Goal: Information Seeking & Learning: Learn about a topic

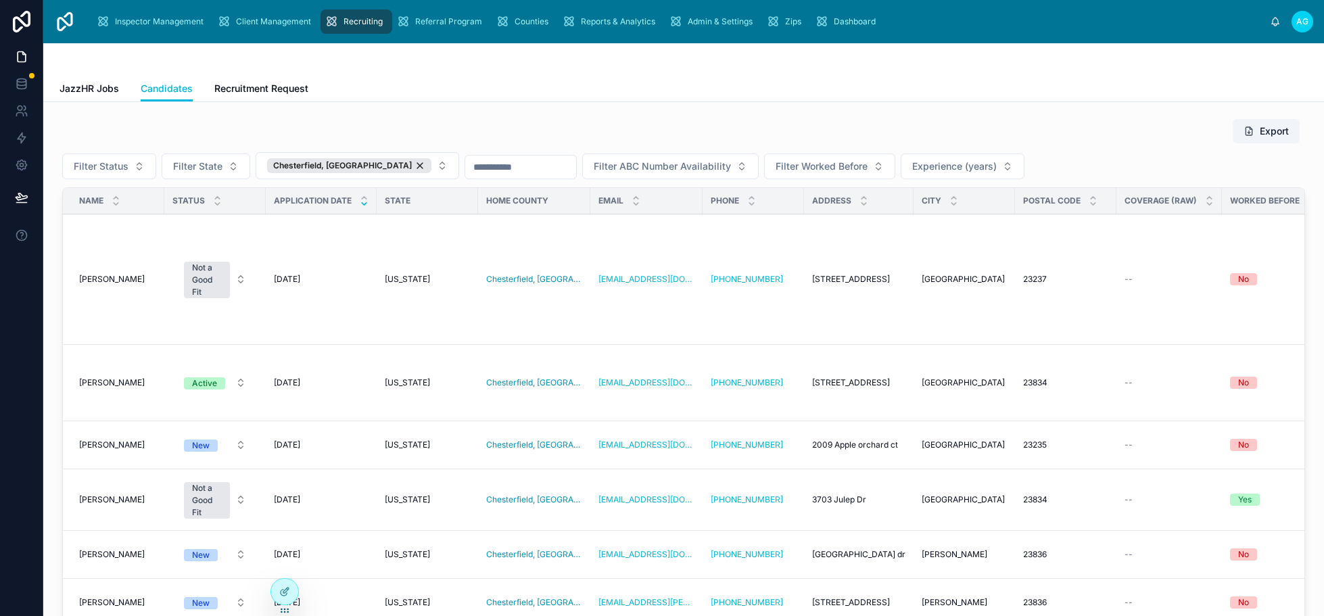
click at [346, 161] on div "Chesterfield, [GEOGRAPHIC_DATA]" at bounding box center [349, 165] width 164 height 15
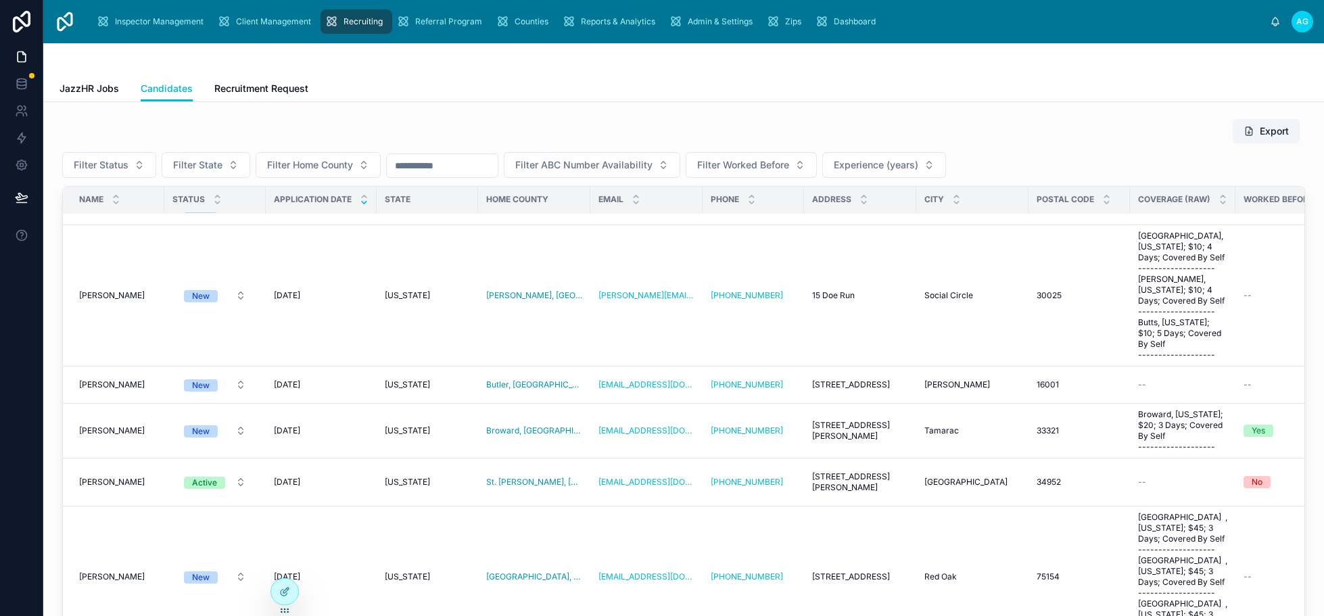
scroll to position [406, 0]
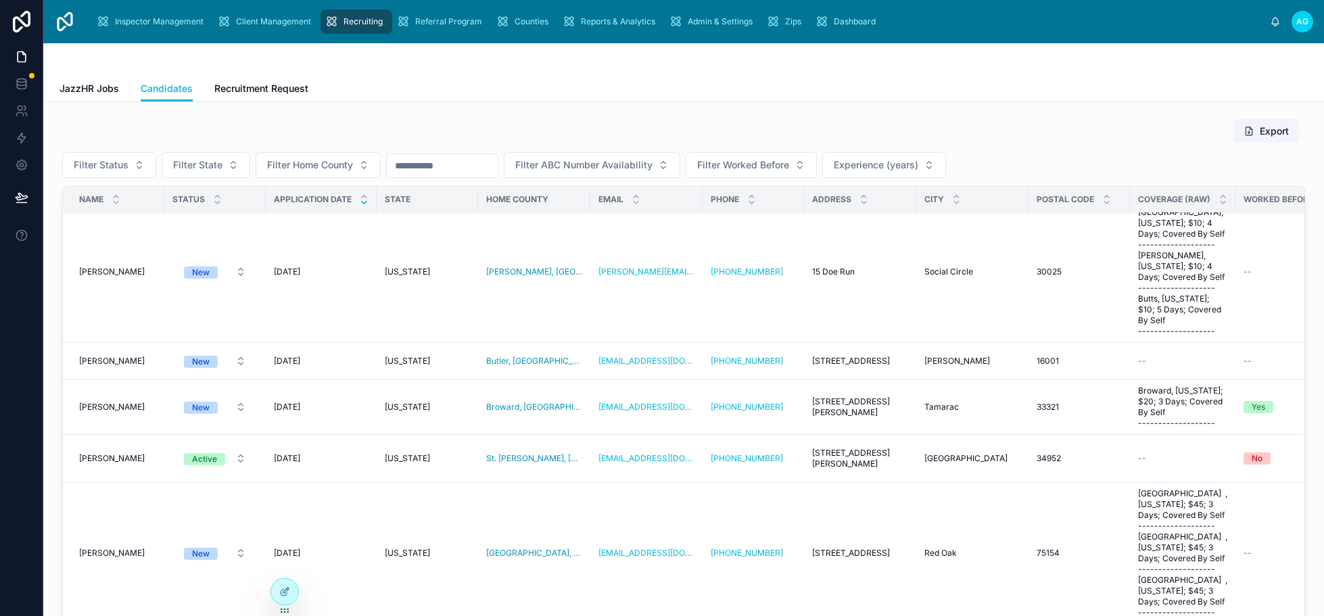
click at [473, 128] on div "Export" at bounding box center [683, 131] width 1243 height 26
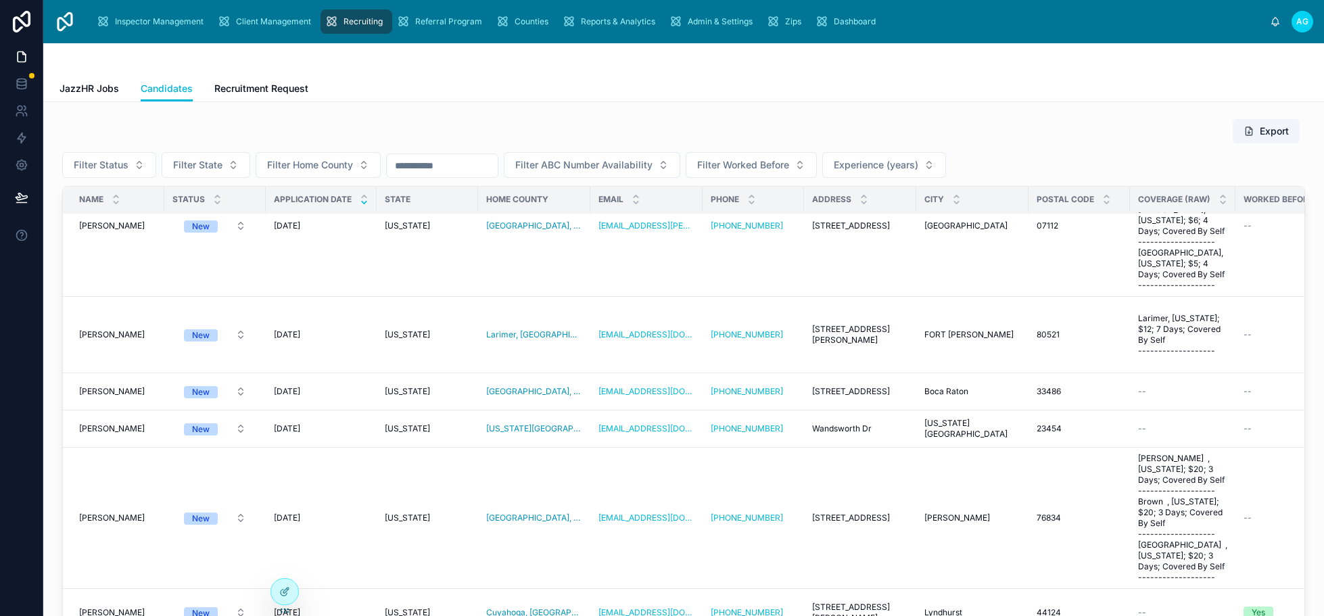
scroll to position [1149, 0]
click at [126, 421] on span "Chris Henderson" at bounding box center [112, 426] width 66 height 11
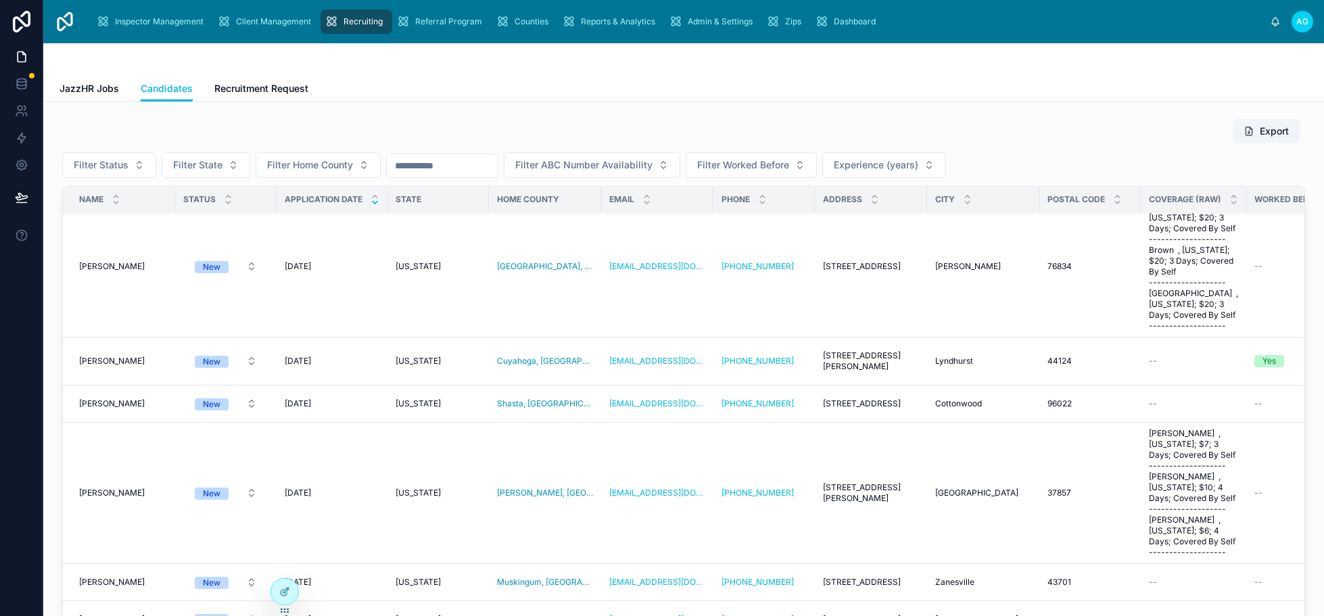
scroll to position [1420, 0]
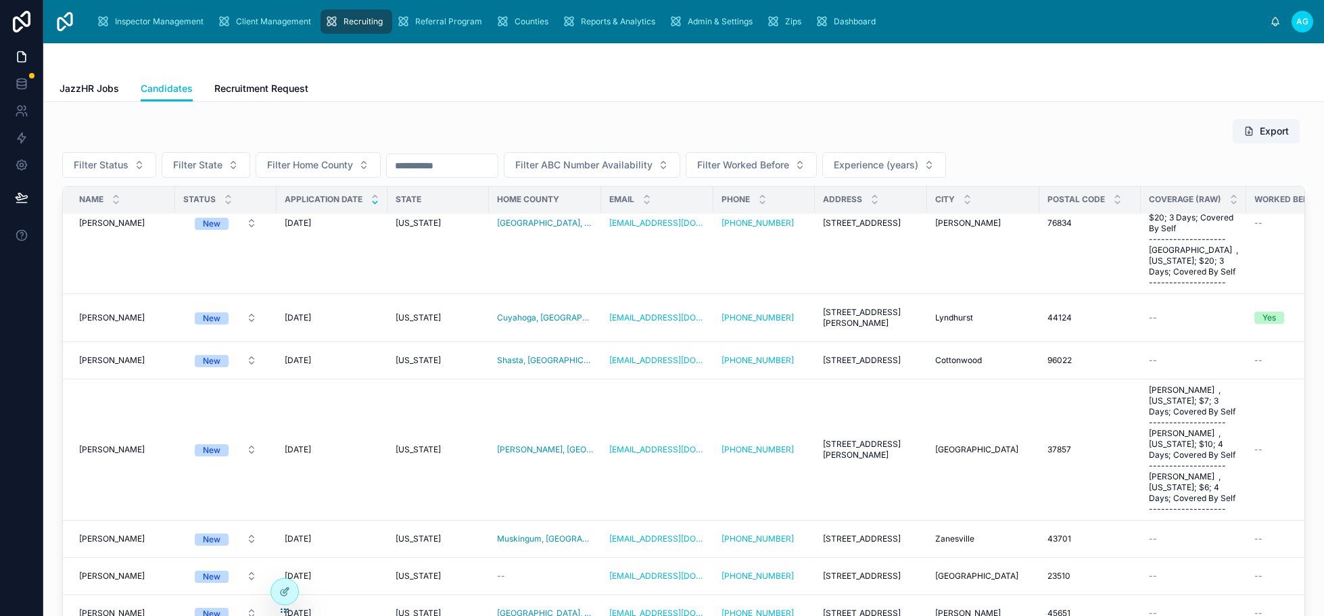
click at [397, 95] on div "JazzHR Jobs Candidates Recruitment Request" at bounding box center [683, 89] width 1248 height 26
click at [110, 444] on span "Laura Ringley" at bounding box center [112, 449] width 66 height 11
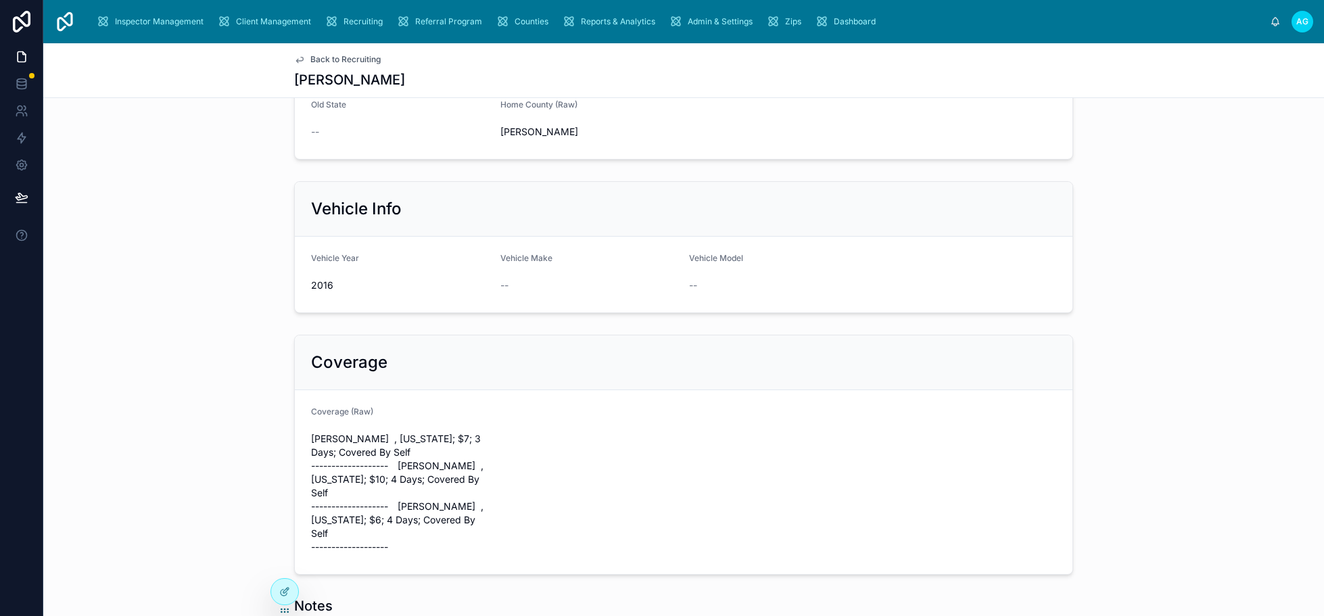
scroll to position [609, 0]
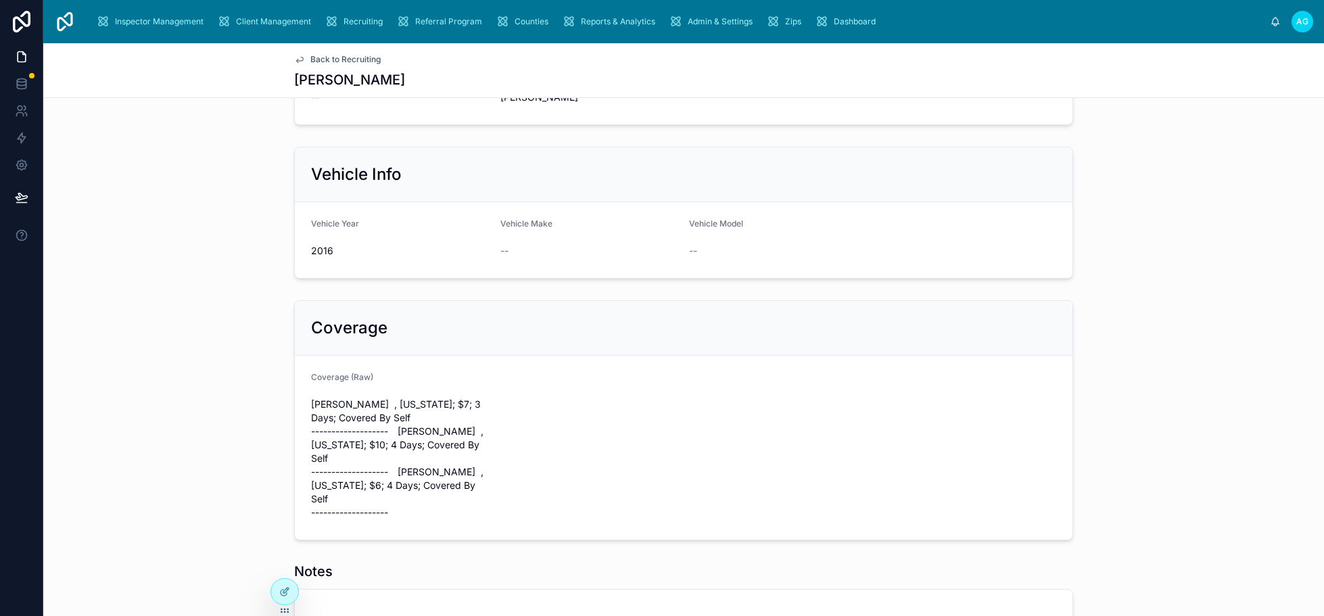
click at [190, 289] on div "Personal Info Name Laura Ringley Email loriringley2@gmail.com Phone (423) 251-3…" at bounding box center [683, 128] width 1281 height 1244
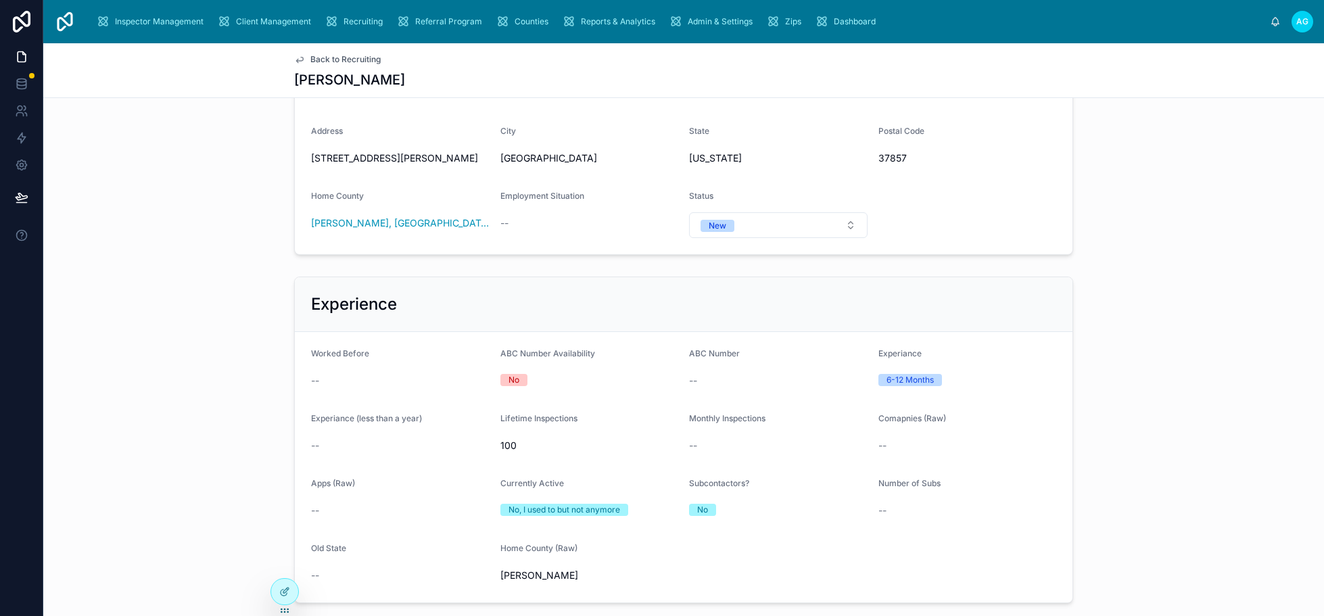
scroll to position [135, 0]
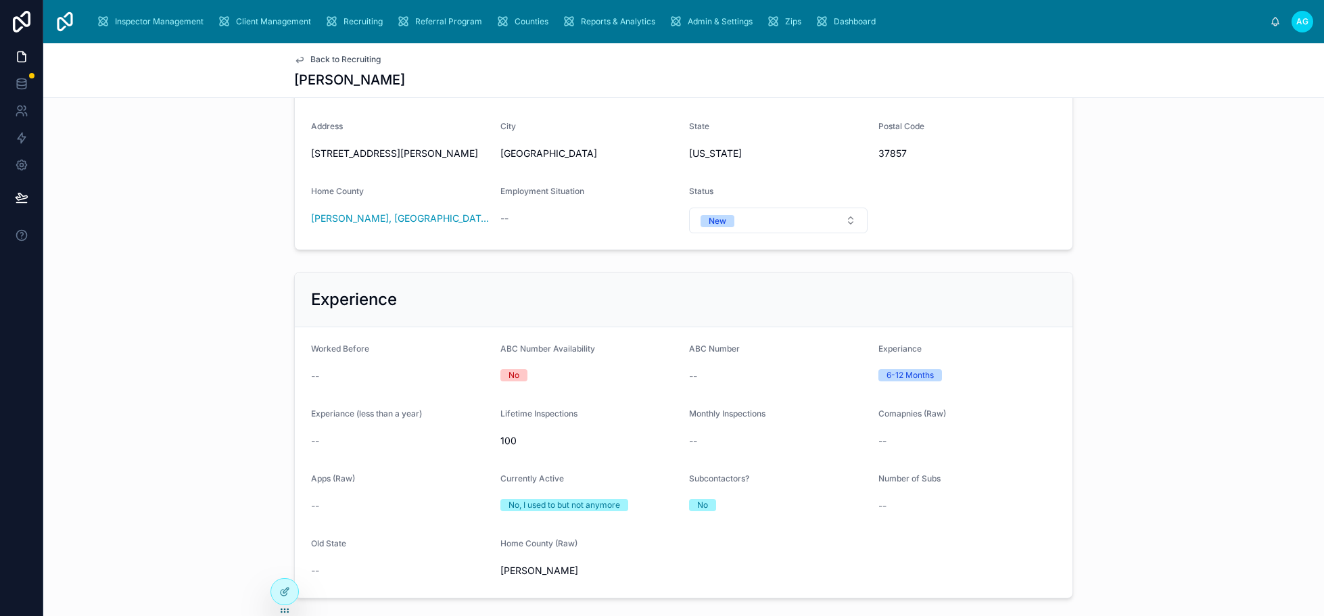
click at [224, 348] on div "Experience Worked Before -- ABC Number Availability No ABC Number -- Experiance…" at bounding box center [683, 434] width 1281 height 337
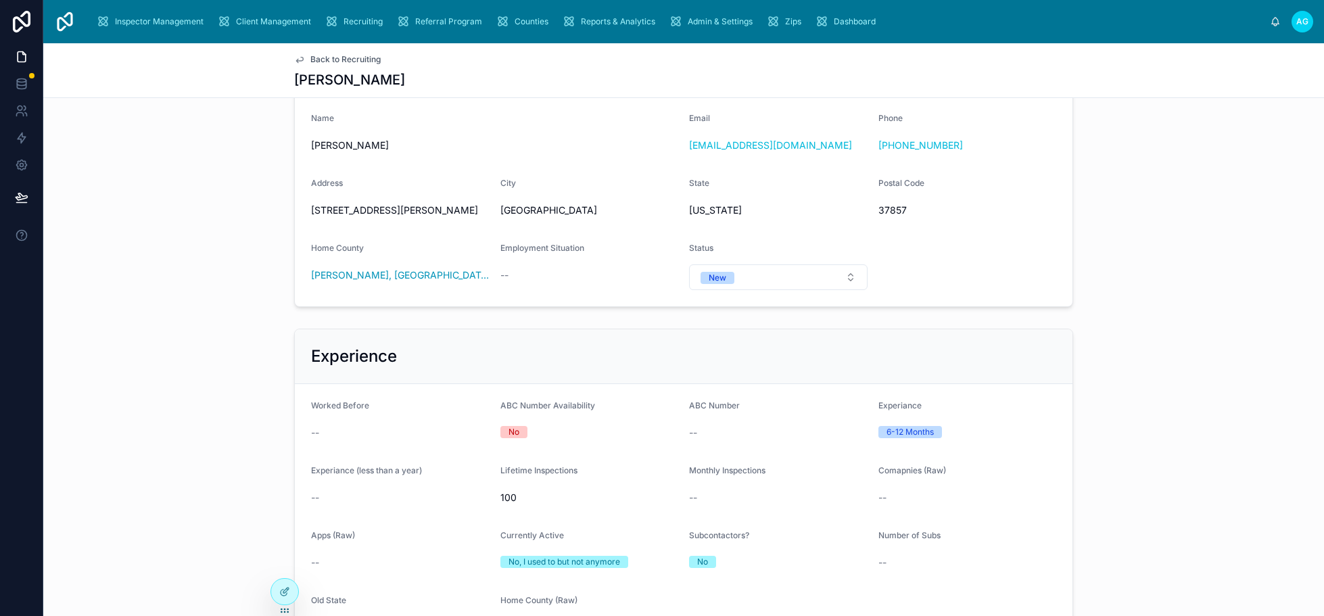
scroll to position [0, 0]
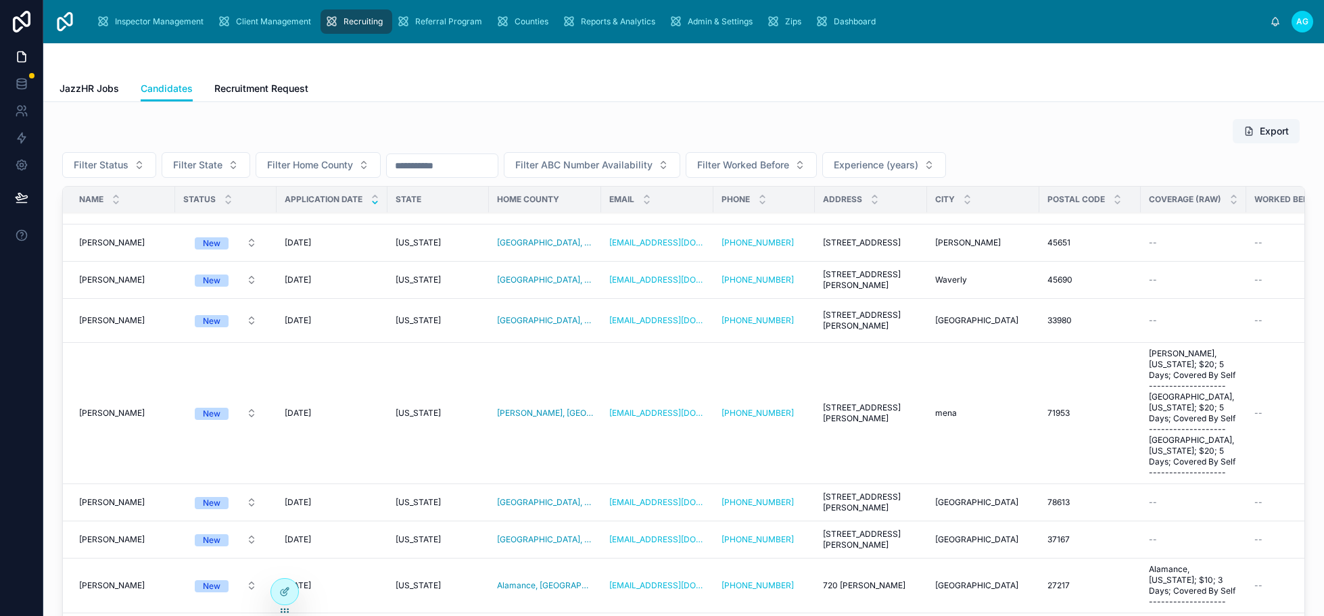
scroll to position [1758, 0]
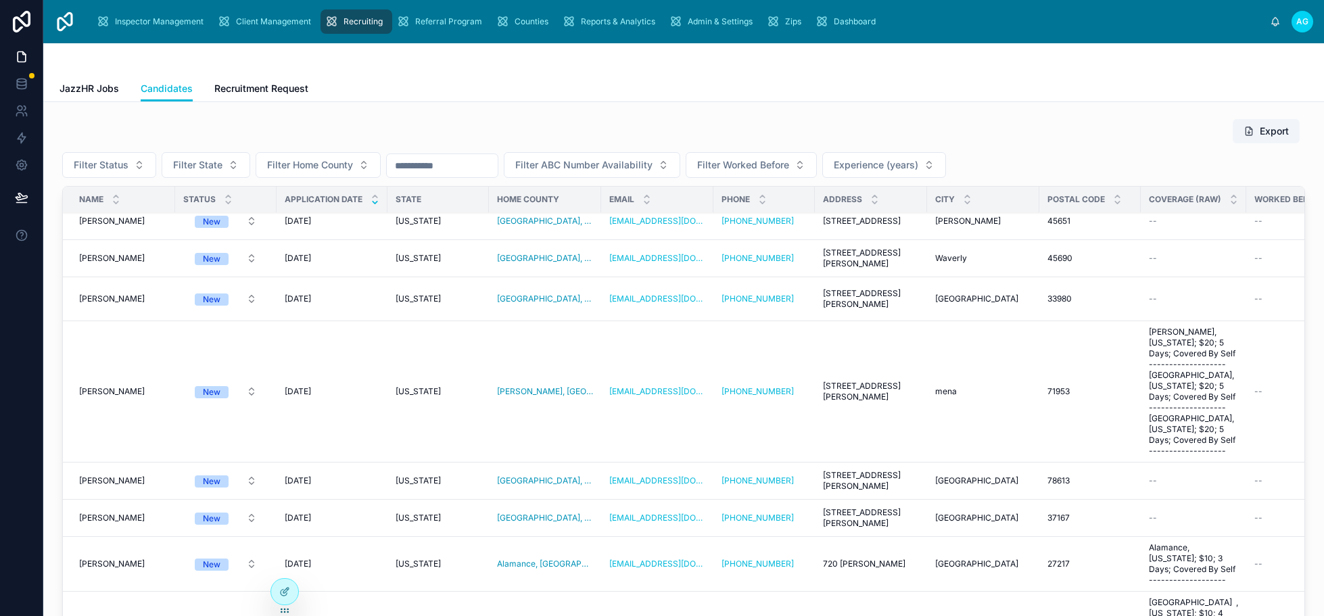
click at [51, 368] on div "Export Filter Status Filter State Filter Home County Filter ABC Number Availabi…" at bounding box center [683, 424] width 1281 height 644
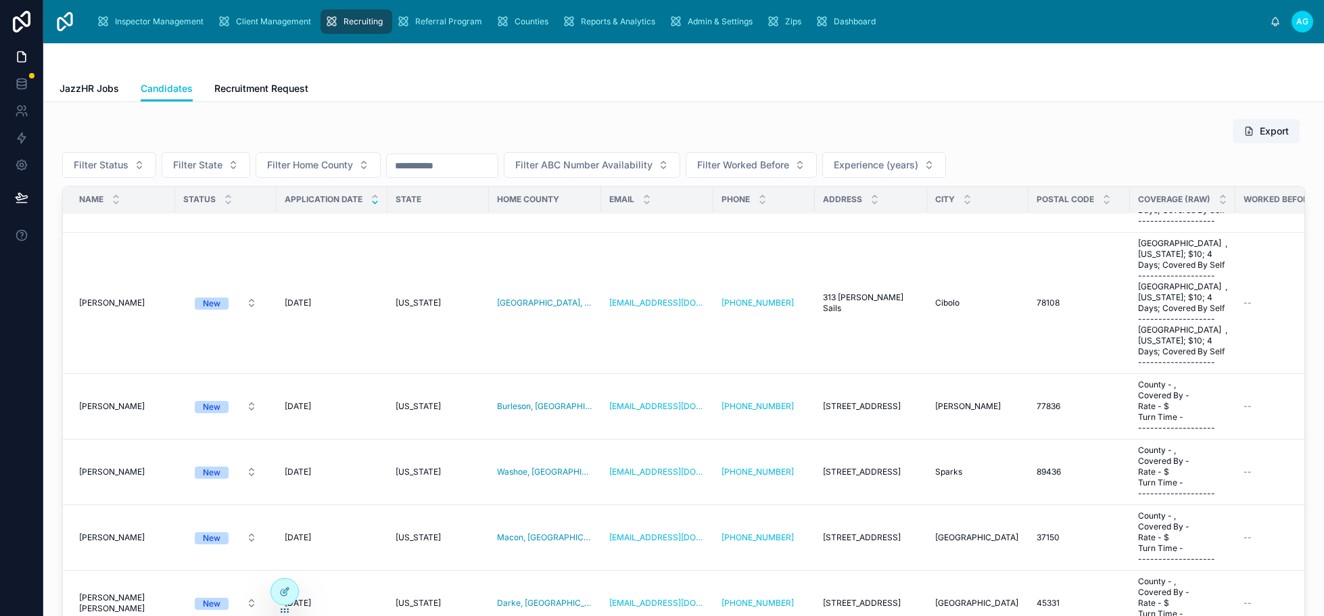
scroll to position [2096, 0]
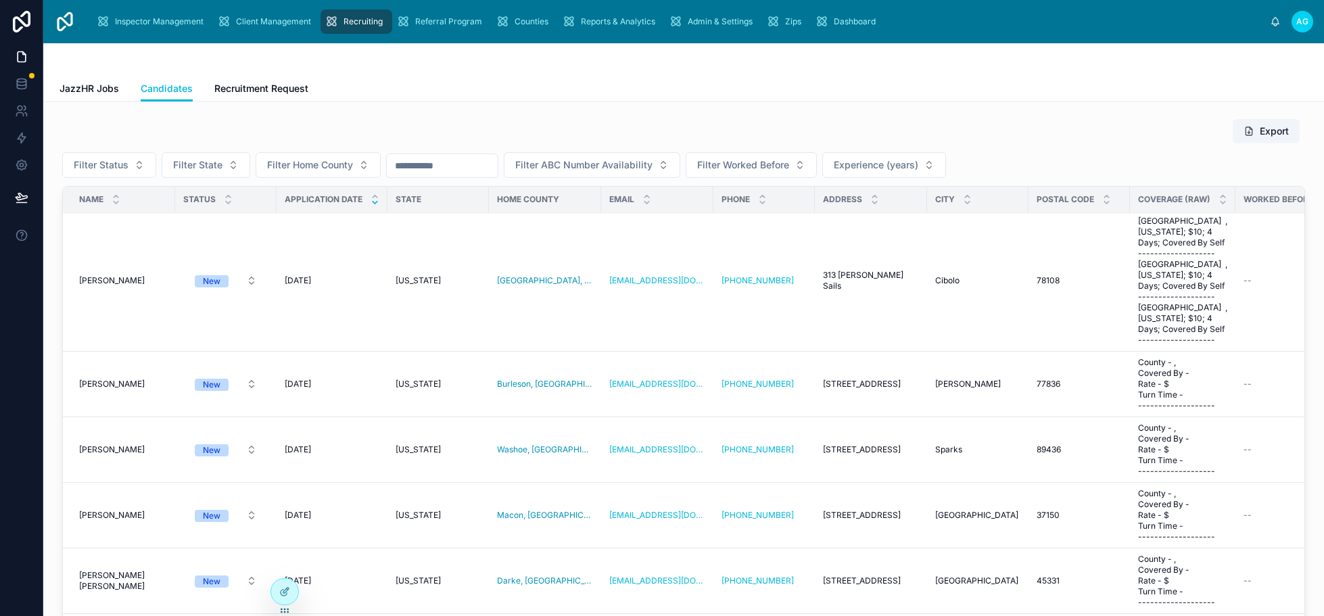
click at [53, 465] on div "Export Filter Status Filter State Filter Home County Filter ABC Number Availabi…" at bounding box center [683, 424] width 1281 height 644
click at [120, 510] on span "AMY COONS" at bounding box center [112, 515] width 66 height 11
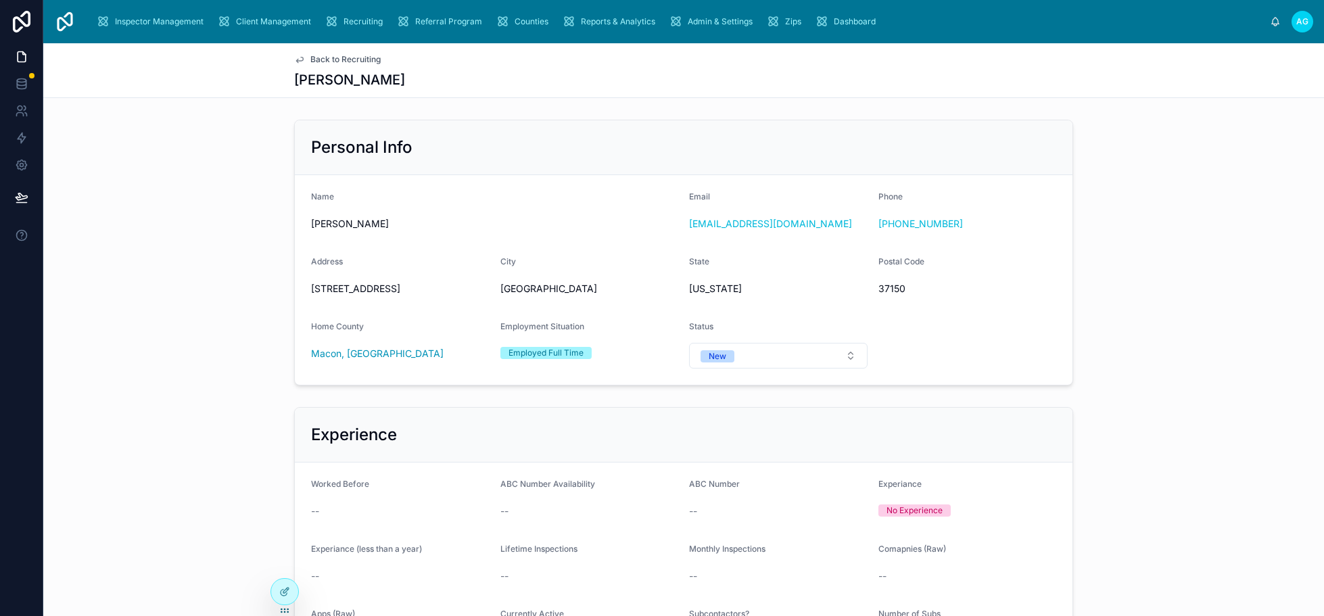
click at [328, 59] on span "Back to Recruiting" at bounding box center [345, 59] width 70 height 11
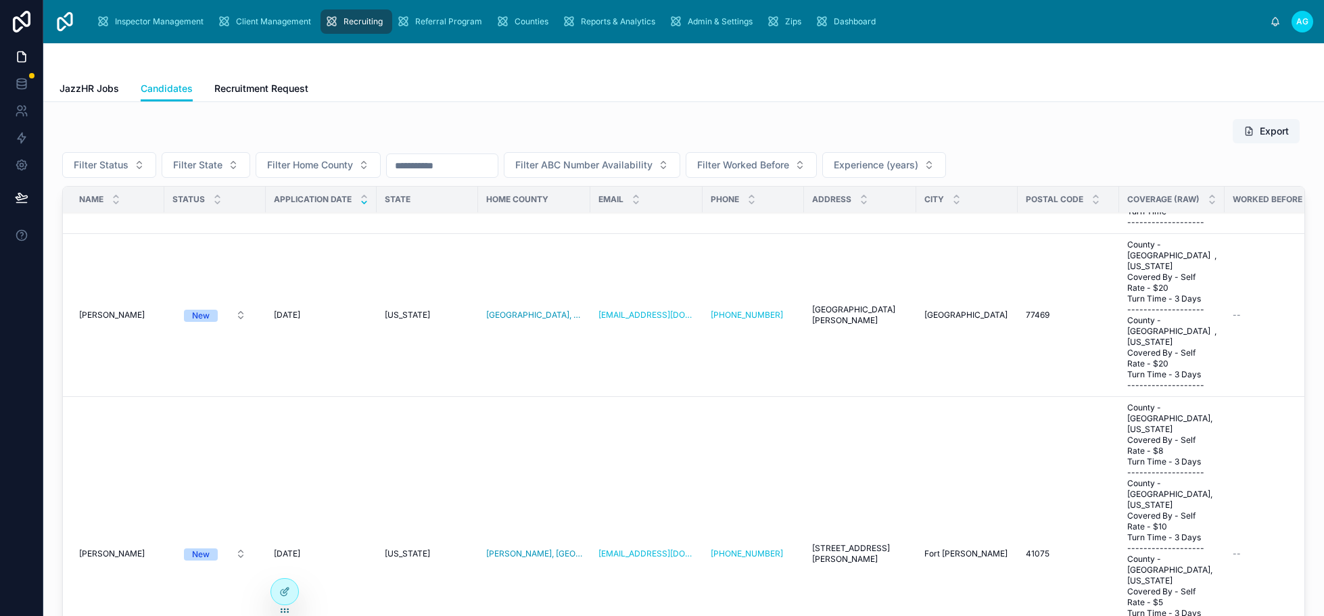
scroll to position [5071, 0]
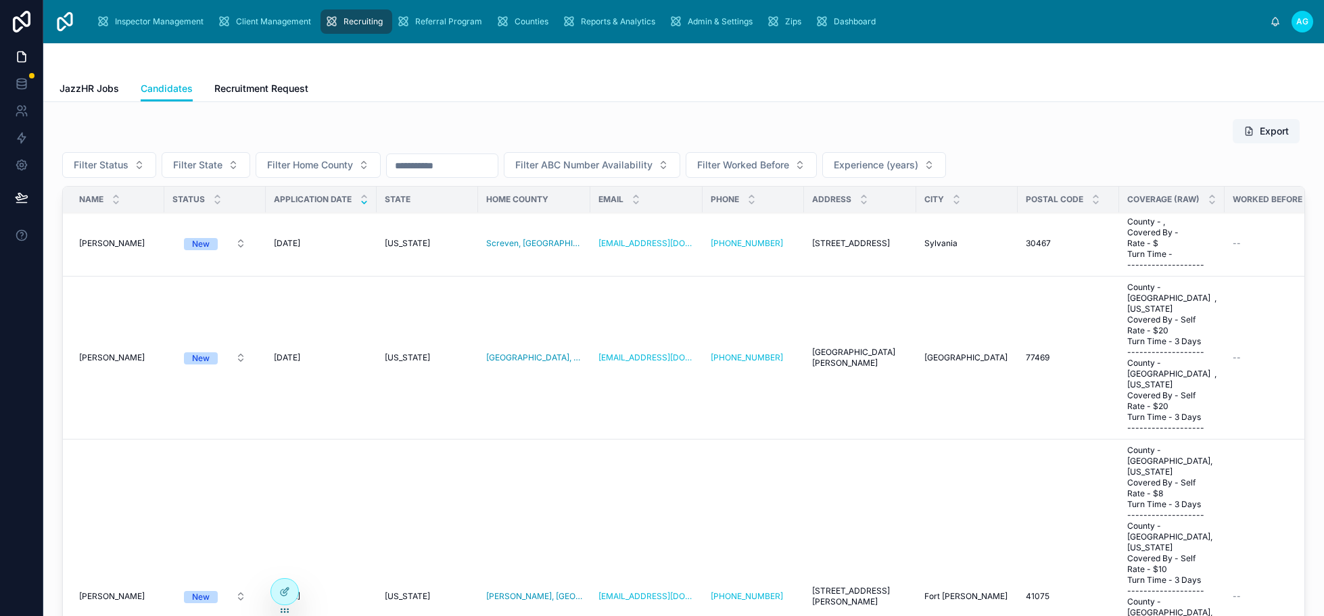
click at [462, 85] on div "JazzHR Jobs Candidates Recruitment Request" at bounding box center [683, 89] width 1248 height 26
click at [161, 21] on span "Inspector Management" at bounding box center [159, 21] width 89 height 11
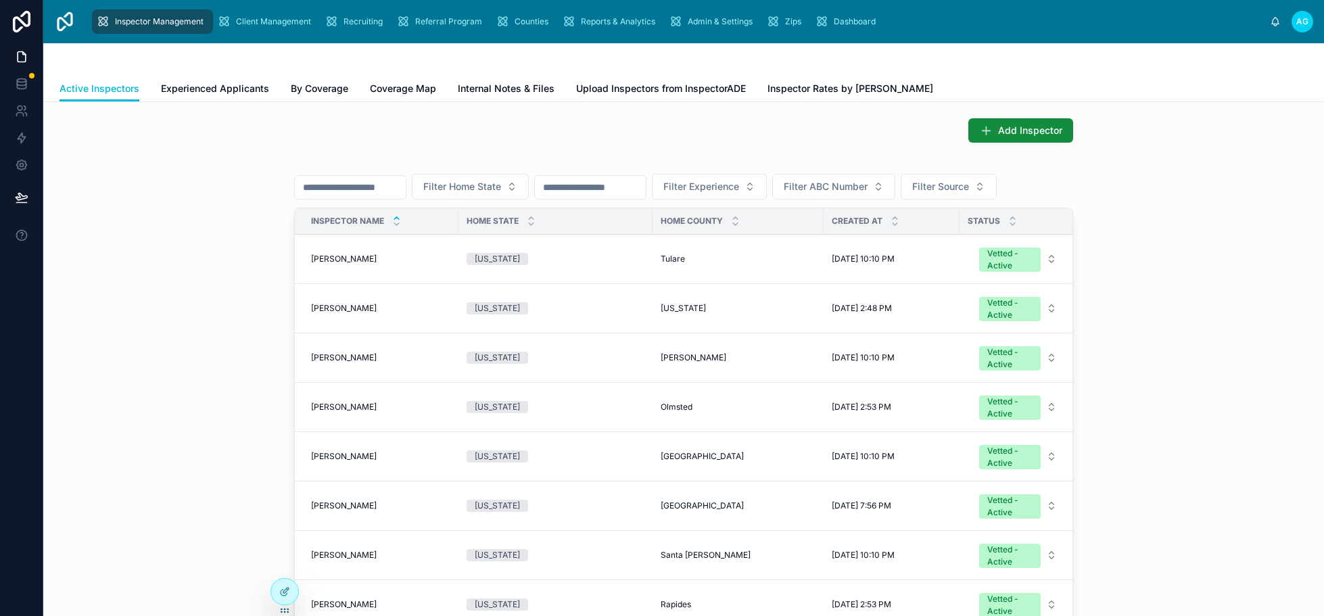
click at [210, 90] on span "Experienced Applicants" at bounding box center [215, 89] width 108 height 14
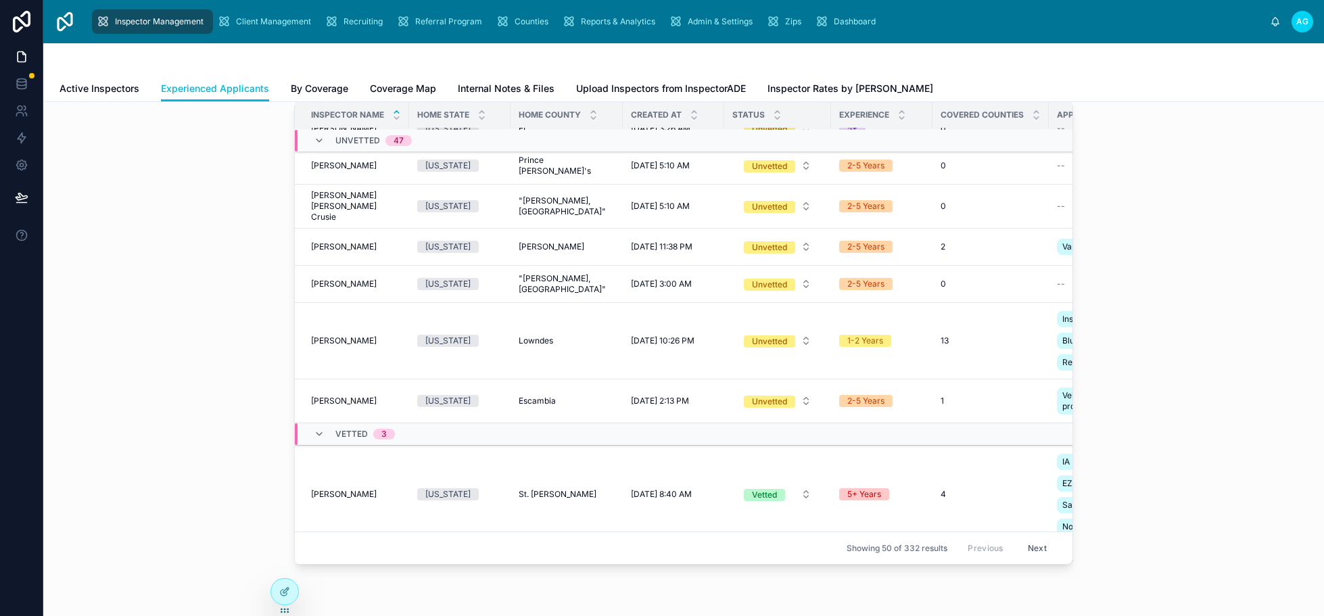
scroll to position [1777, 0]
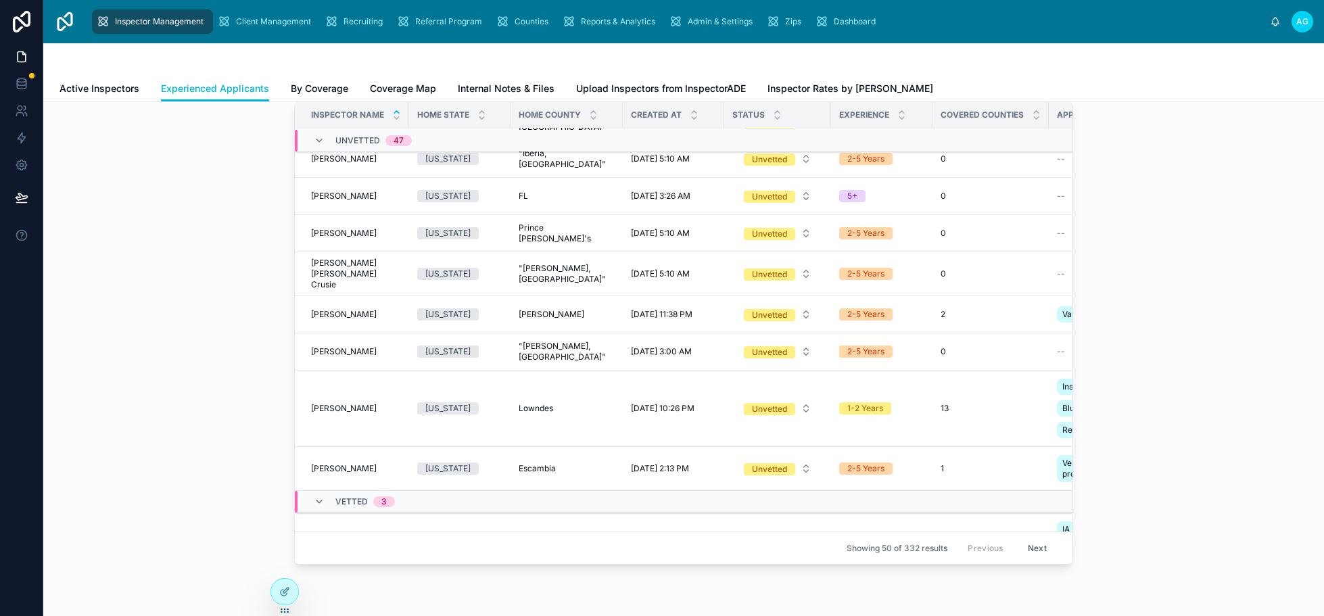
click at [366, 12] on div "Recruiting" at bounding box center [357, 22] width 64 height 22
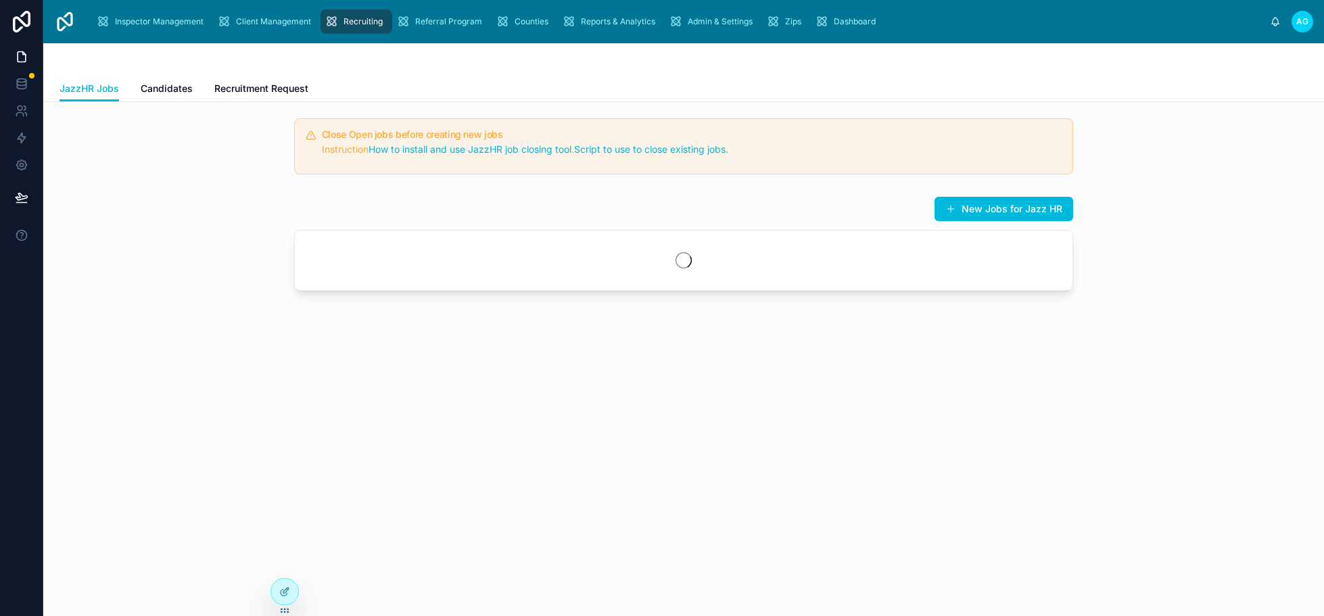
click at [162, 91] on span "Candidates" at bounding box center [167, 89] width 52 height 14
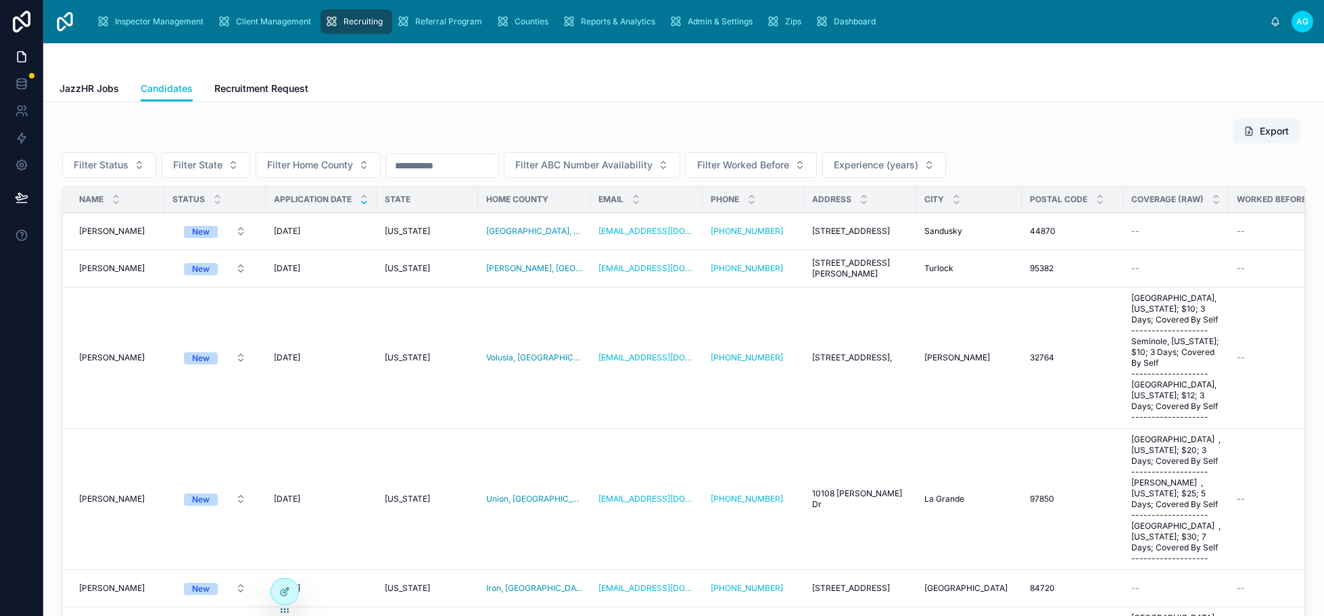
click at [337, 164] on span "Filter Home County" at bounding box center [310, 165] width 86 height 14
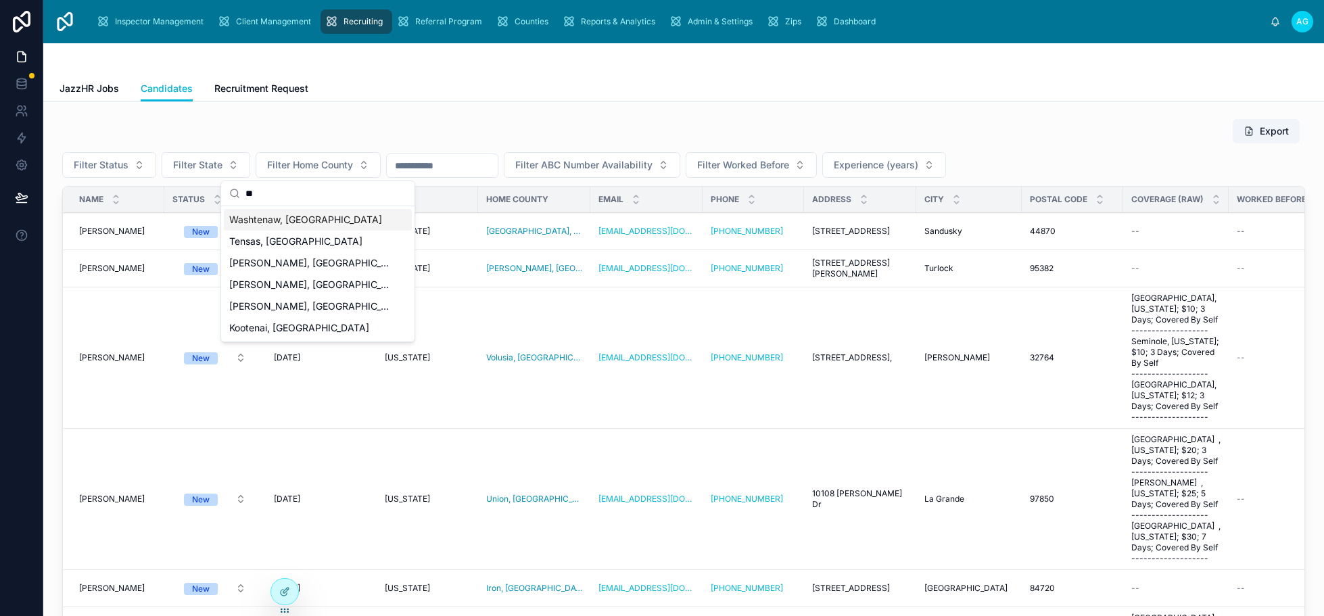
type input "*"
click at [203, 170] on span "Filter State" at bounding box center [197, 165] width 49 height 14
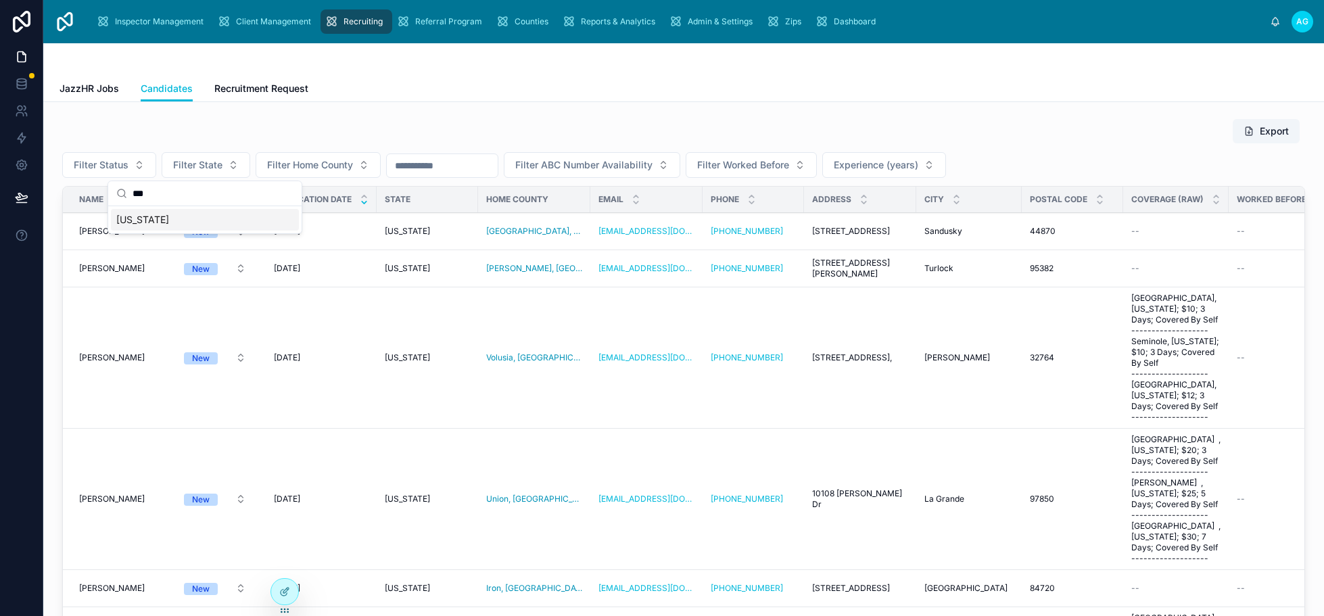
type input "***"
click at [150, 218] on span "Tennessee" at bounding box center [142, 220] width 53 height 14
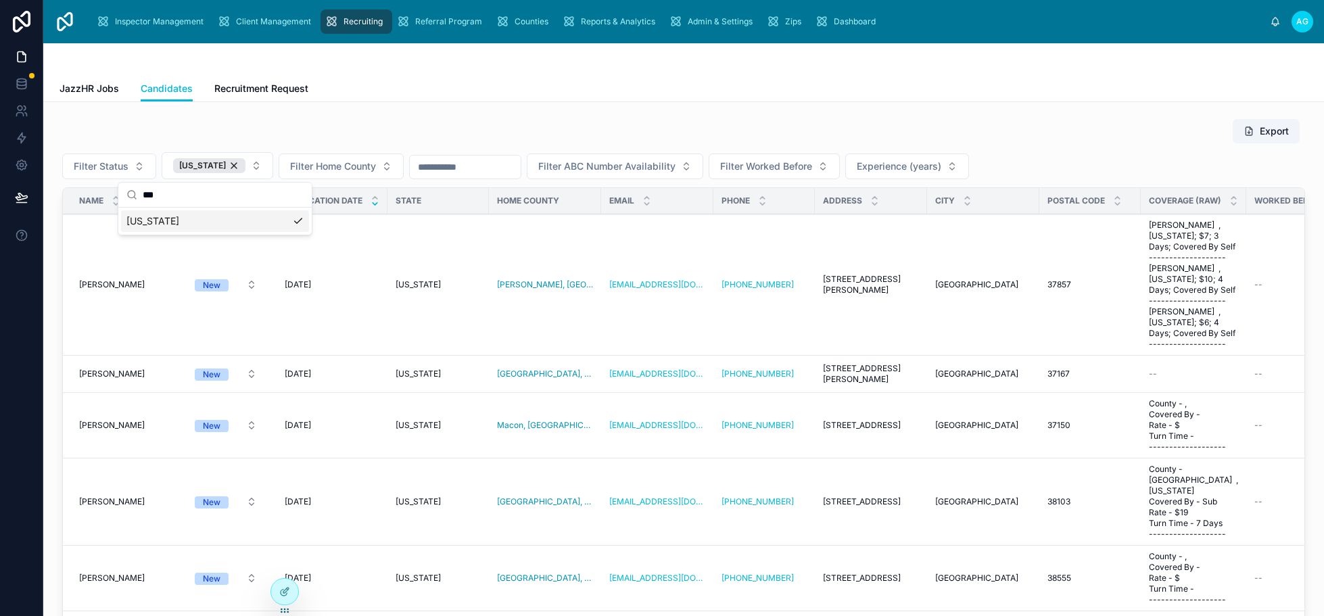
click at [559, 112] on div "Export Filter Status Tennessee Filter Home County Filter ABC Number Availabilit…" at bounding box center [683, 425] width 1281 height 646
click at [117, 283] on span "Laura Ringley" at bounding box center [112, 284] width 66 height 11
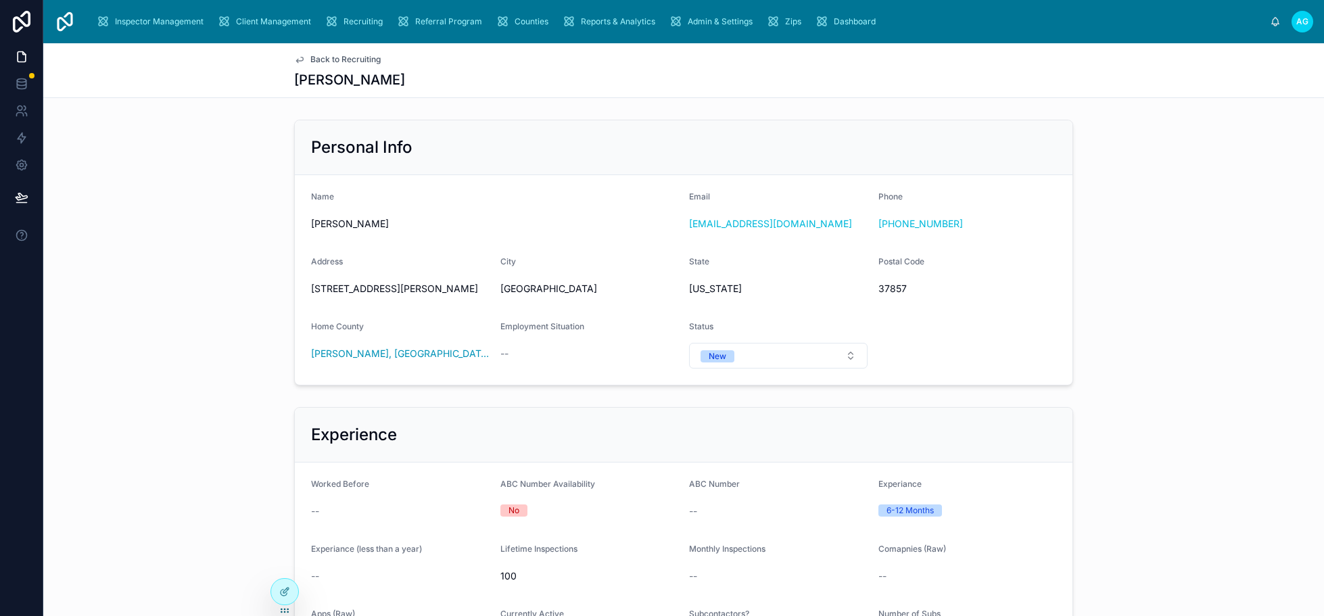
click at [519, 72] on div "Laura Ringley" at bounding box center [683, 79] width 779 height 19
click at [176, 21] on span "Inspector Management" at bounding box center [159, 21] width 89 height 11
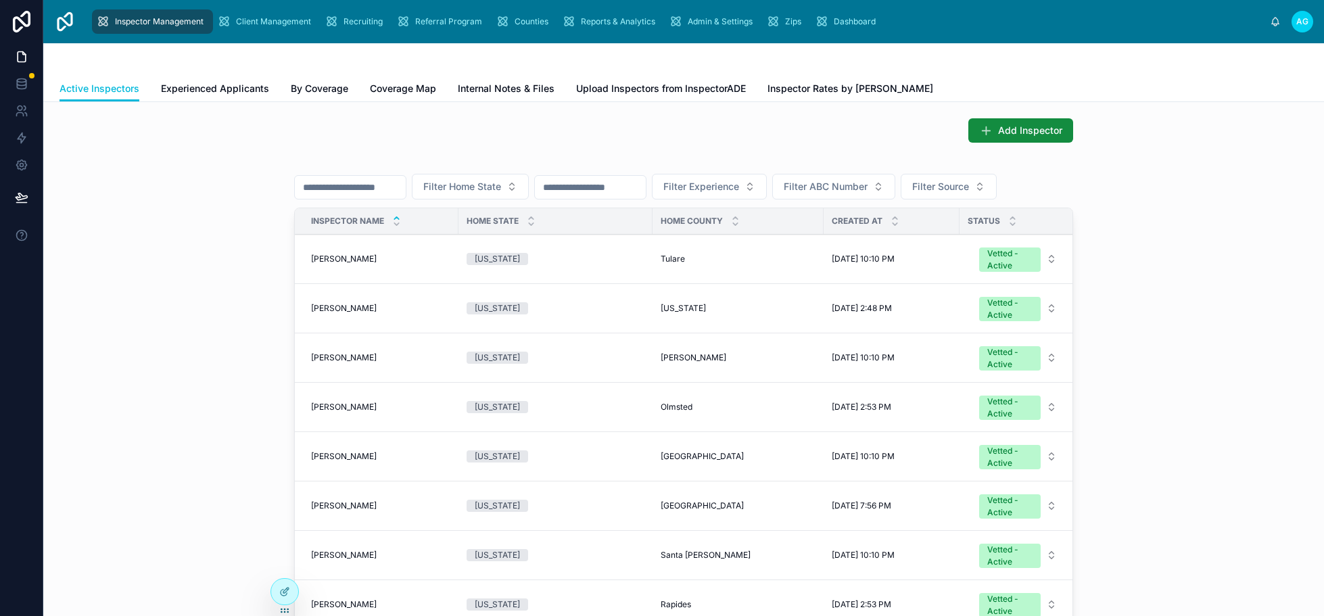
click at [218, 88] on span "Experienced Applicants" at bounding box center [215, 89] width 108 height 14
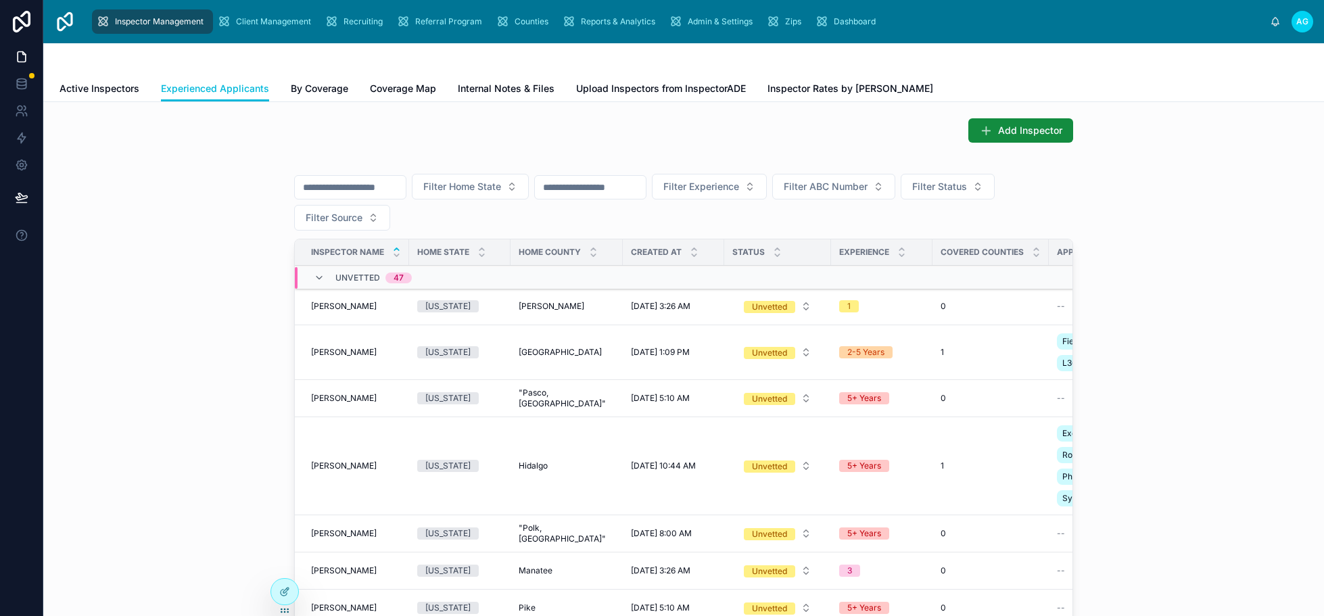
click at [477, 255] on icon at bounding box center [481, 255] width 9 height 9
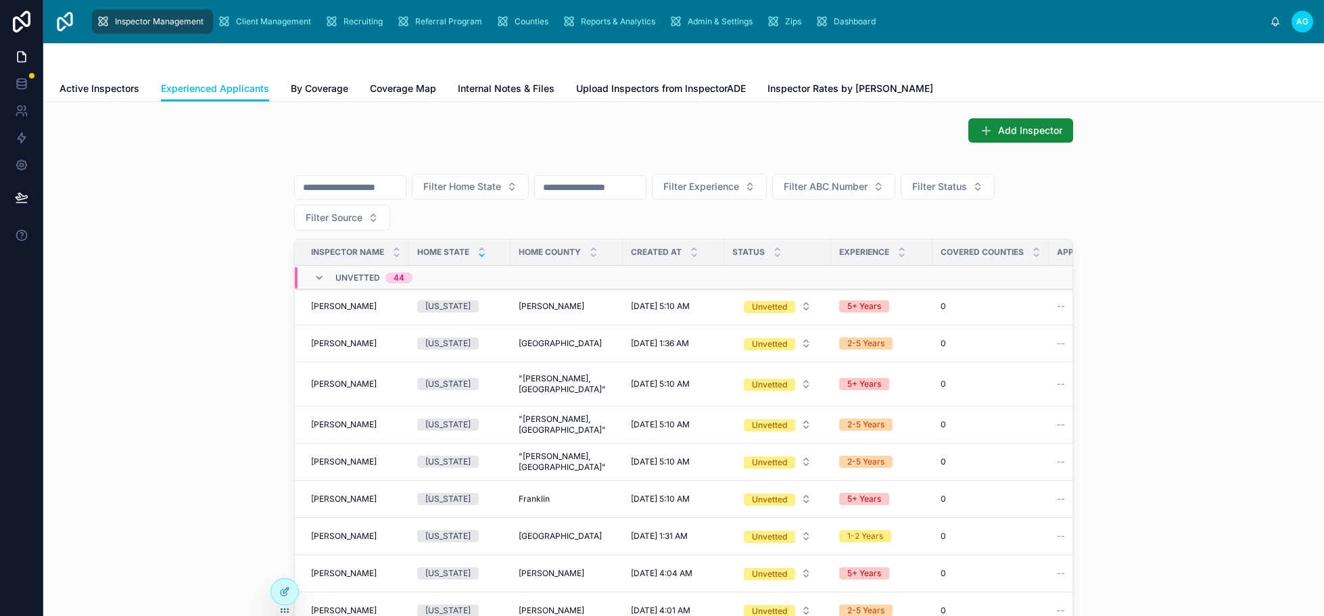
click at [479, 249] on icon at bounding box center [481, 249] width 5 height 2
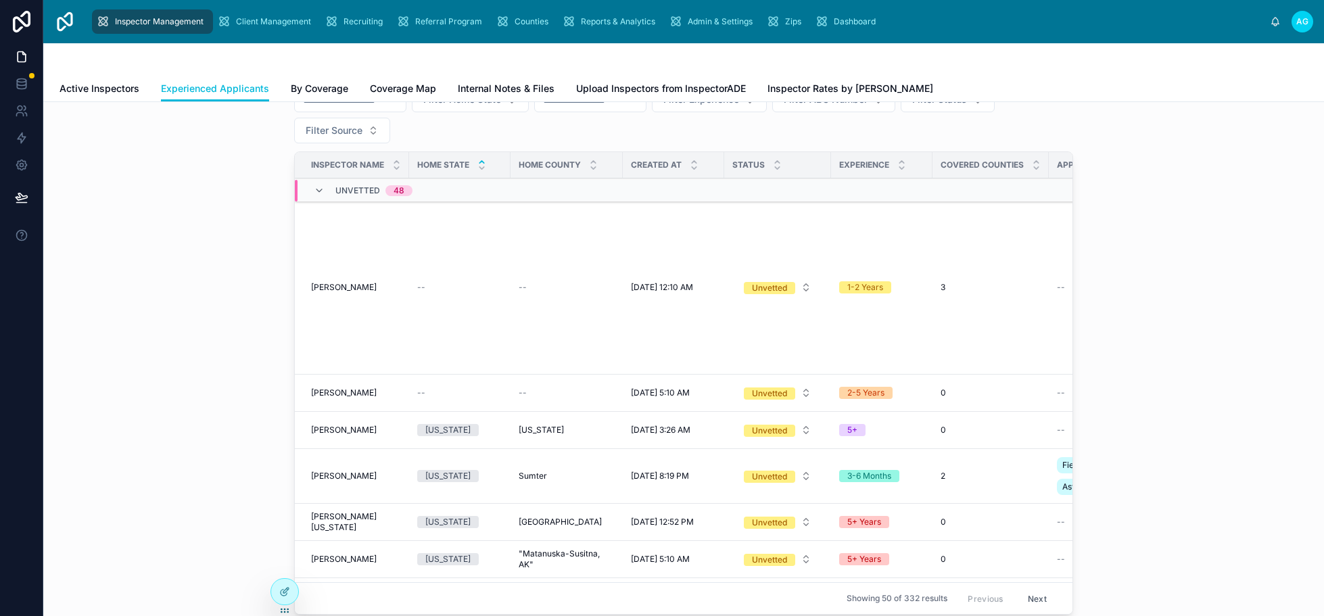
scroll to position [205, 0]
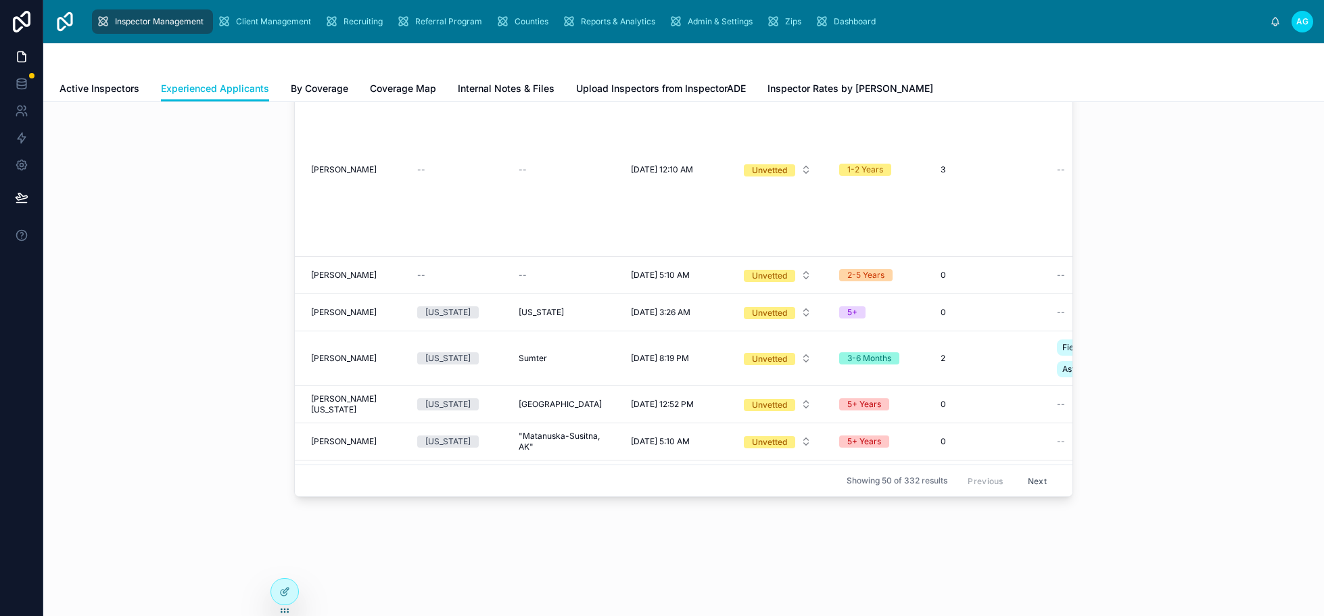
click at [1025, 470] on button "Next" at bounding box center [1037, 480] width 38 height 21
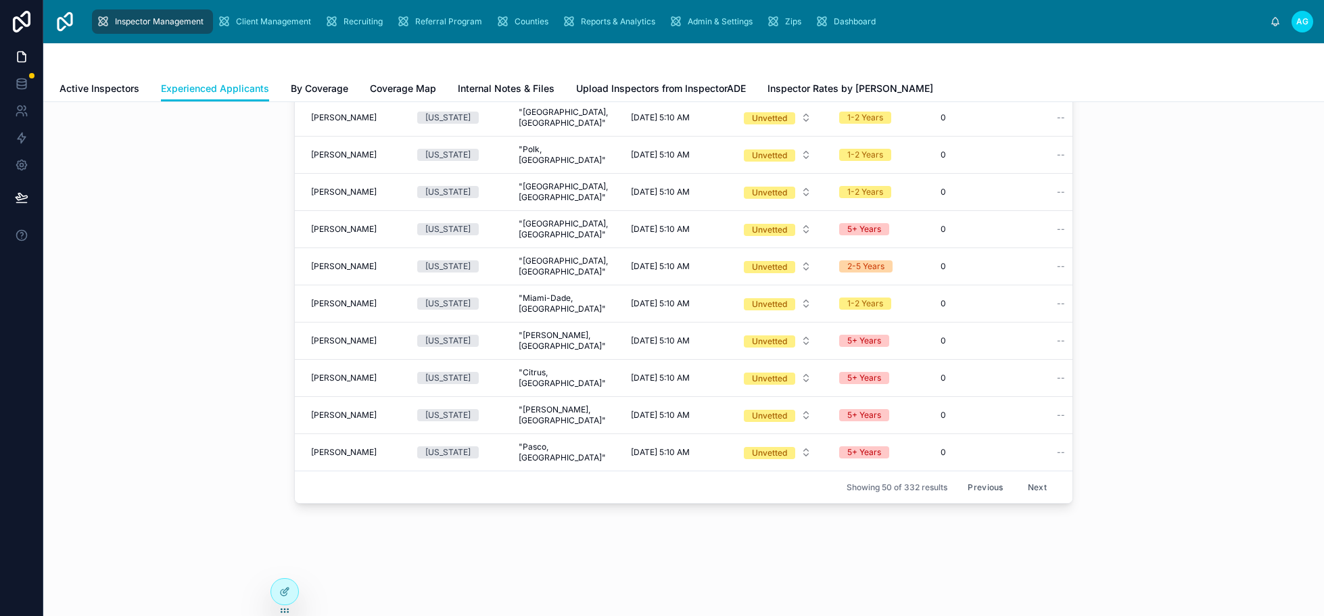
scroll to position [205, 0]
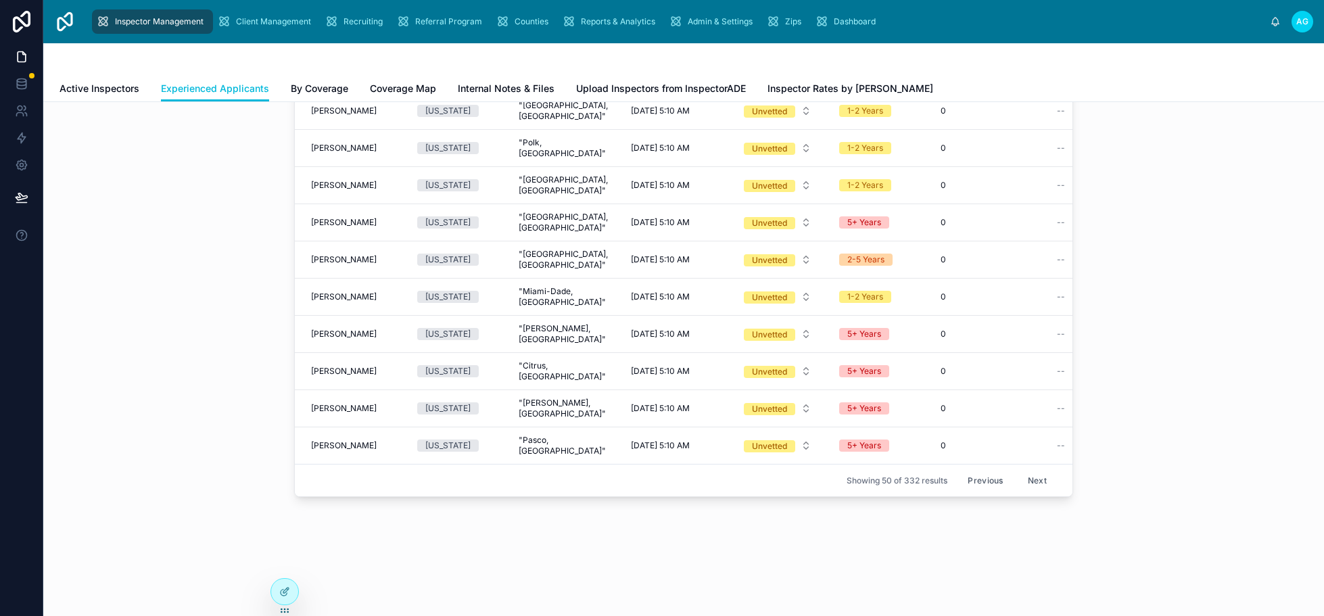
click at [1027, 470] on button "Next" at bounding box center [1037, 480] width 38 height 21
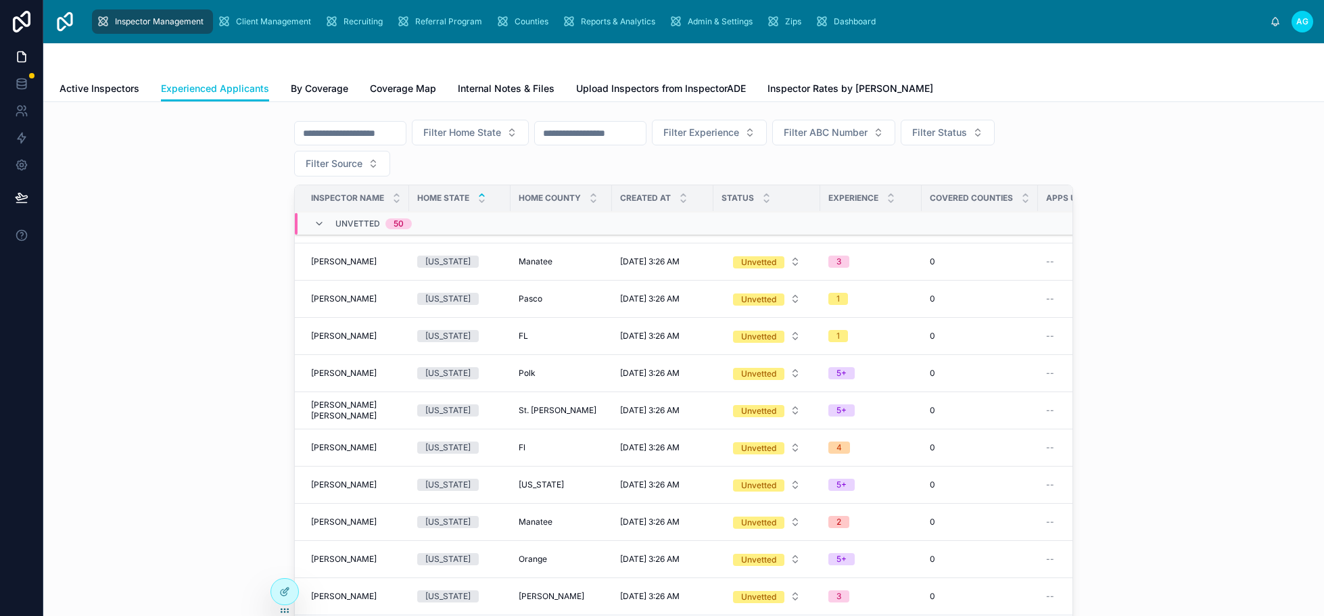
scroll to position [205, 0]
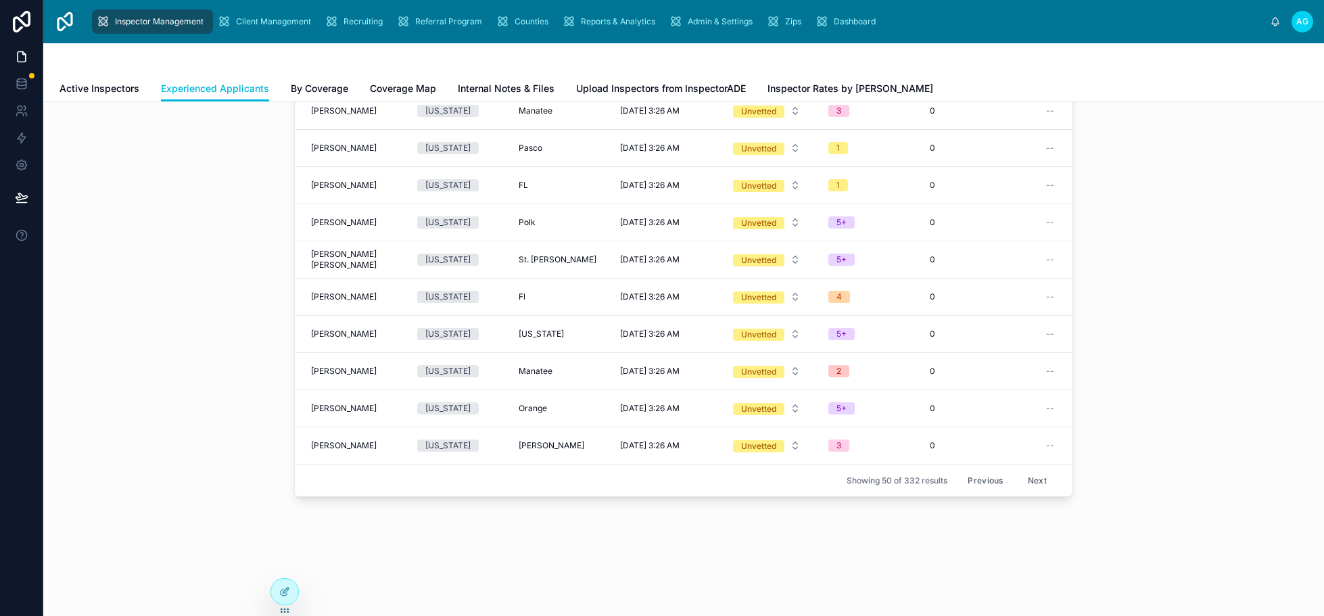
click at [1019, 470] on button "Next" at bounding box center [1037, 480] width 38 height 21
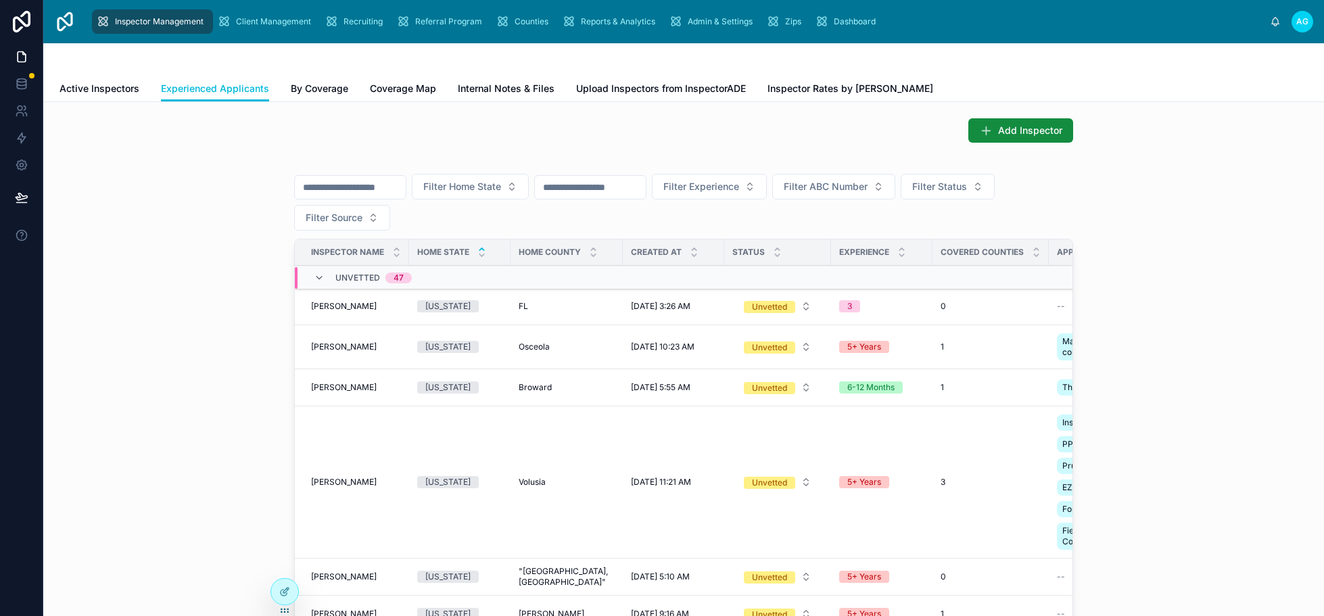
click at [477, 255] on icon at bounding box center [481, 255] width 9 height 9
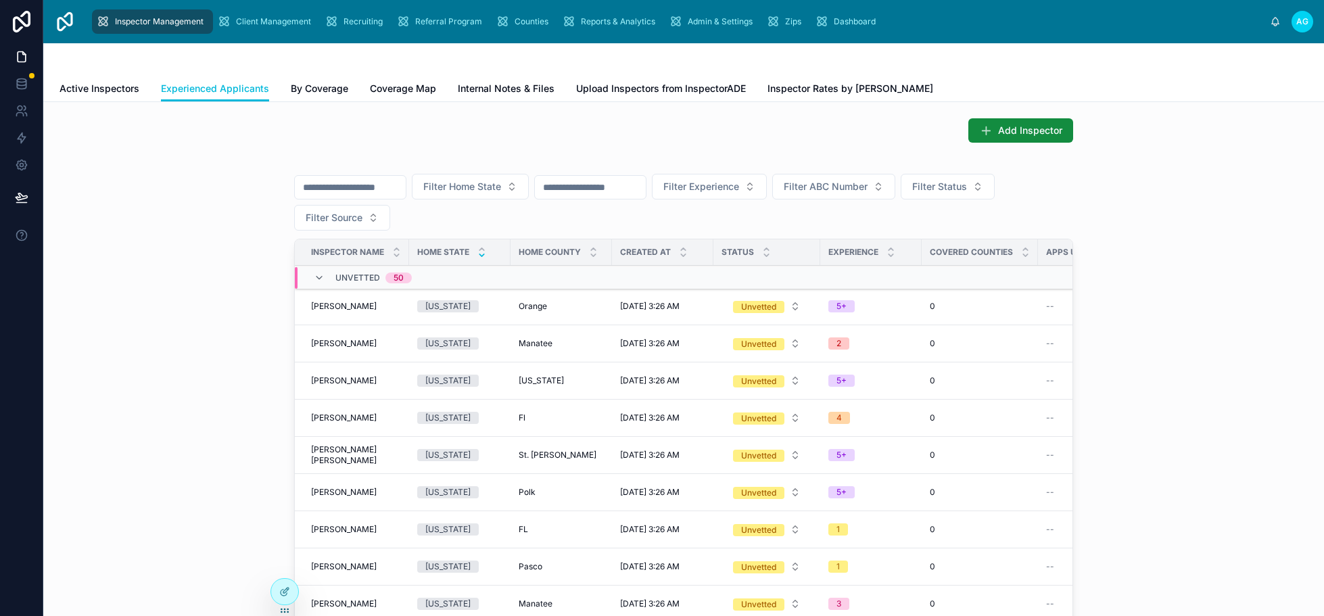
click at [477, 249] on icon at bounding box center [481, 249] width 9 height 9
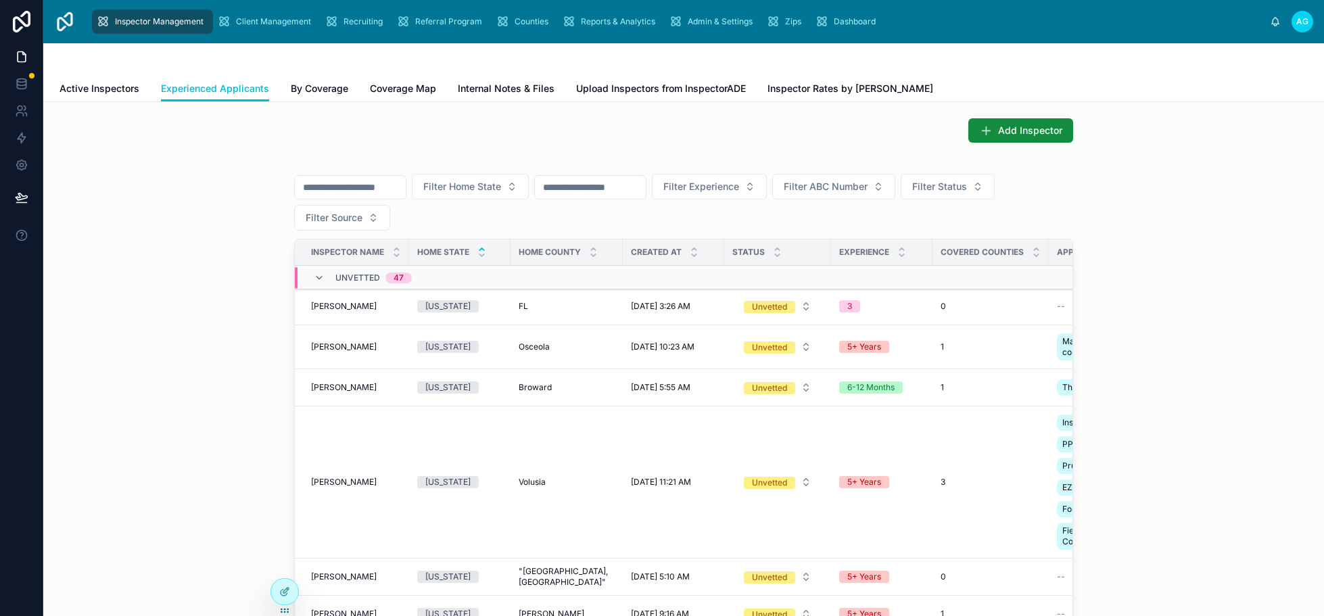
click at [477, 259] on icon at bounding box center [481, 255] width 9 height 9
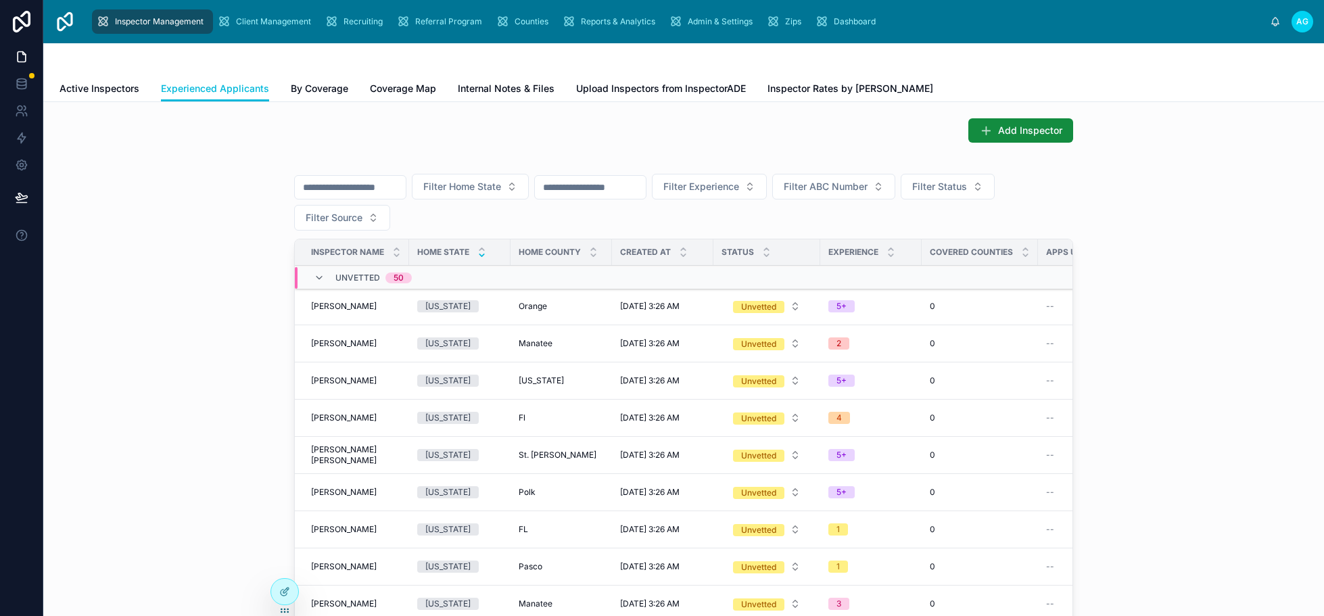
click at [501, 184] on span "Filter Home State" at bounding box center [462, 187] width 78 height 14
type input "******"
click at [437, 241] on div "[US_STATE]" at bounding box center [500, 242] width 188 height 22
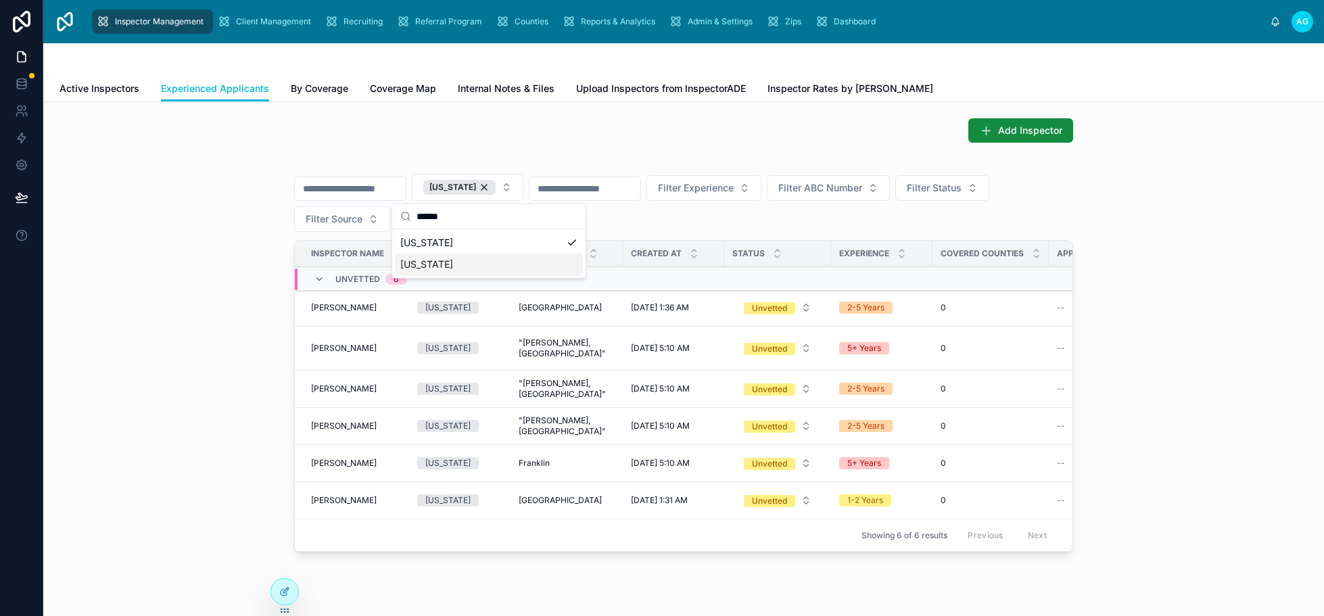
click at [201, 302] on div "Virginia Filter Experience Filter ABC Number Filter Status Filter Source Inspec…" at bounding box center [683, 361] width 1259 height 404
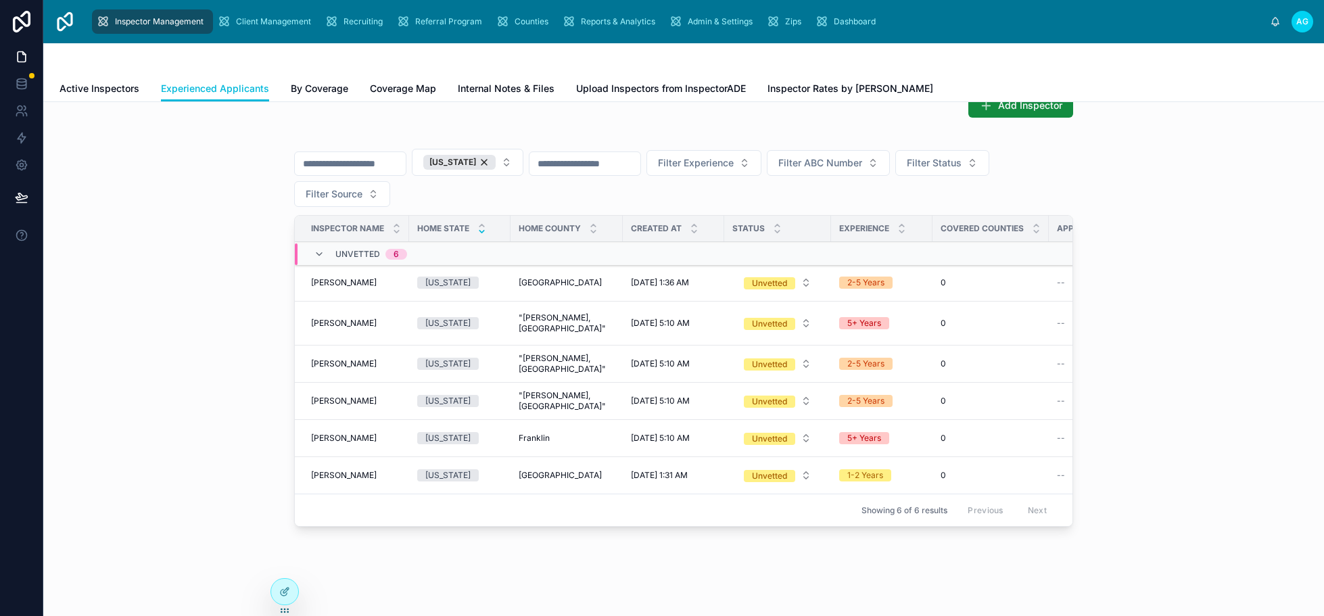
scroll to position [65, 0]
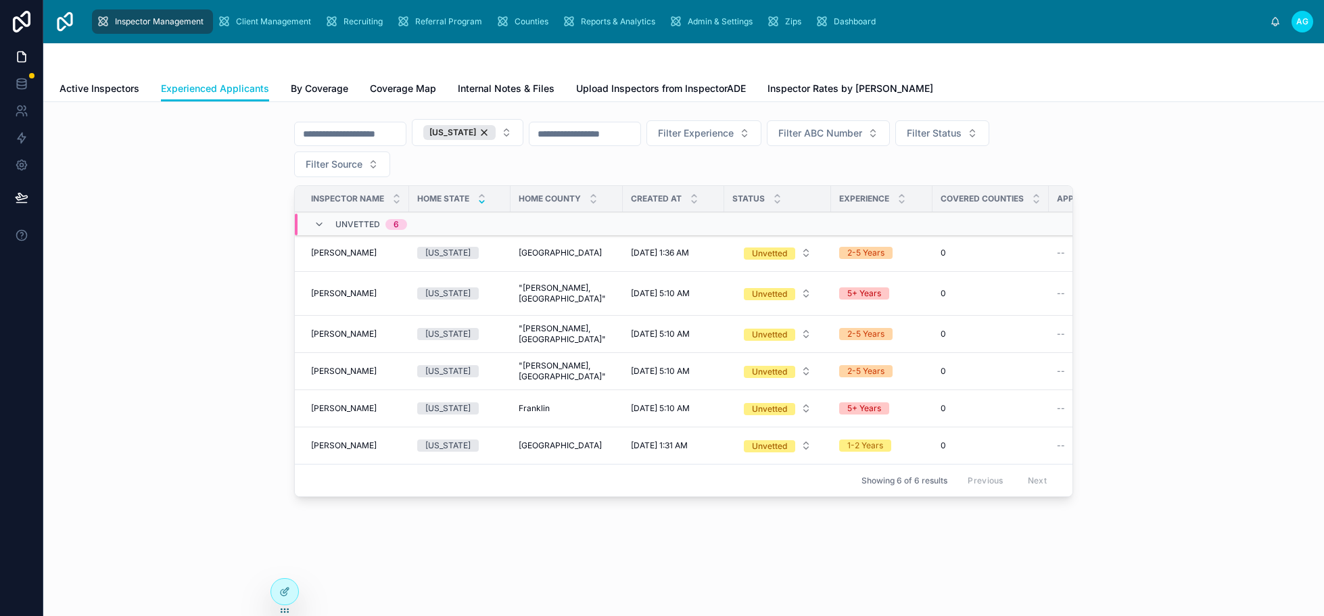
click at [333, 329] on span "Darnell Lee" at bounding box center [344, 334] width 66 height 11
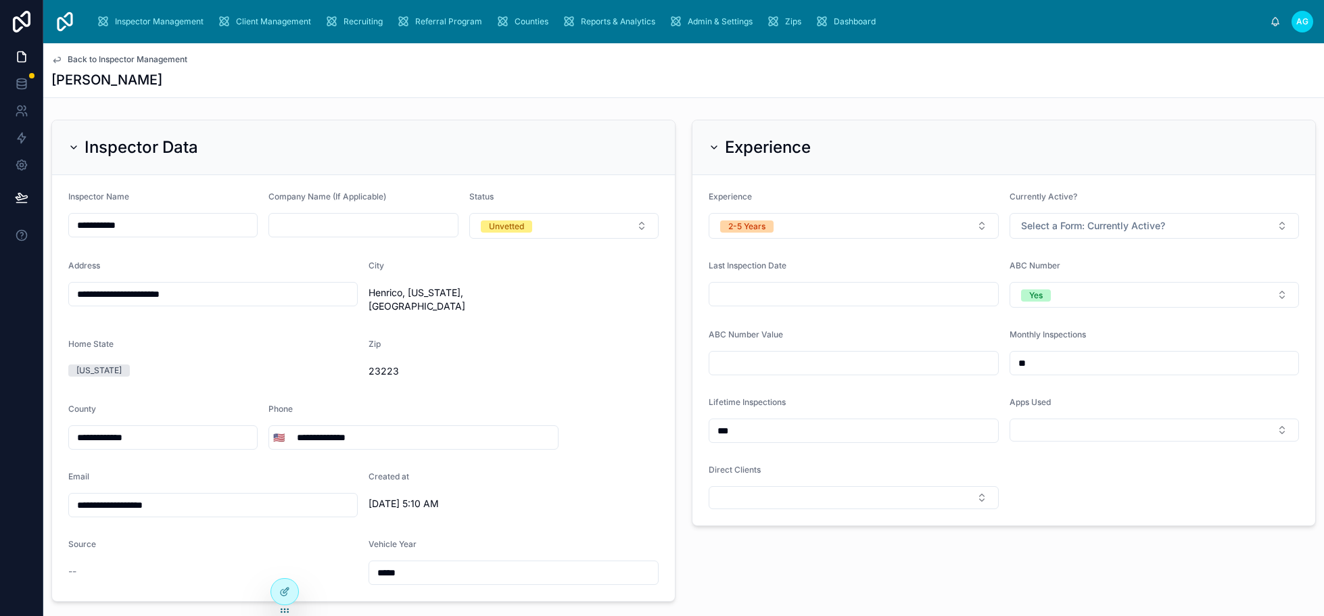
click at [440, 141] on div "Inspector Data" at bounding box center [363, 148] width 590 height 22
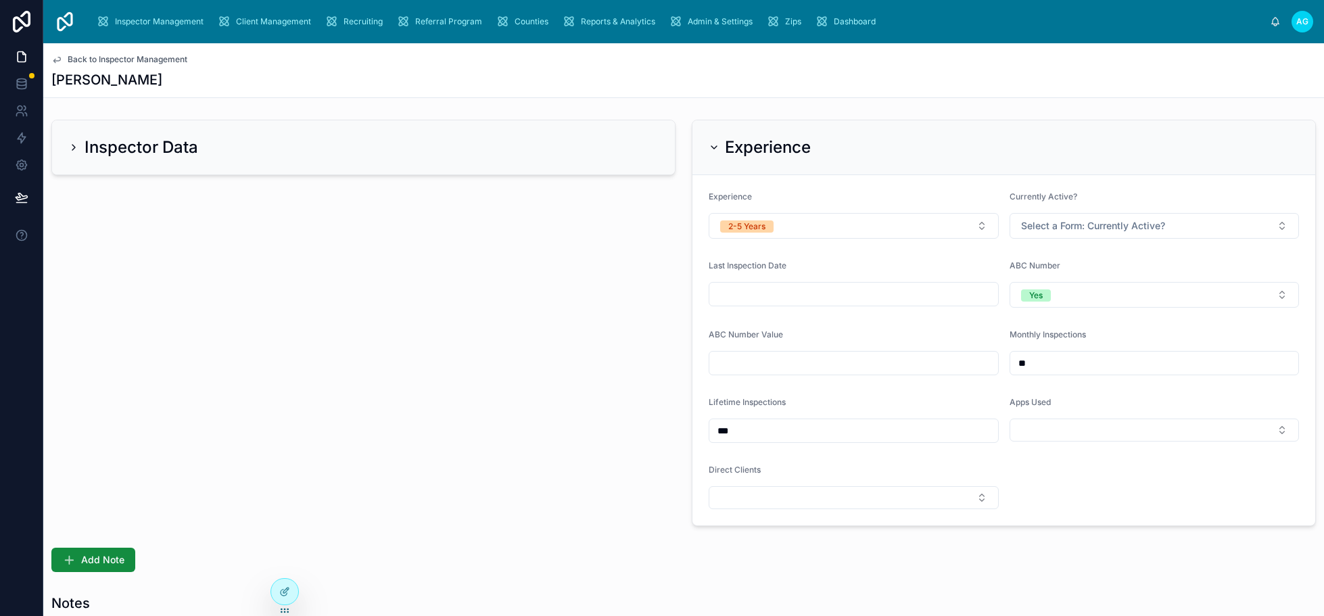
click at [72, 147] on icon at bounding box center [73, 147] width 11 height 11
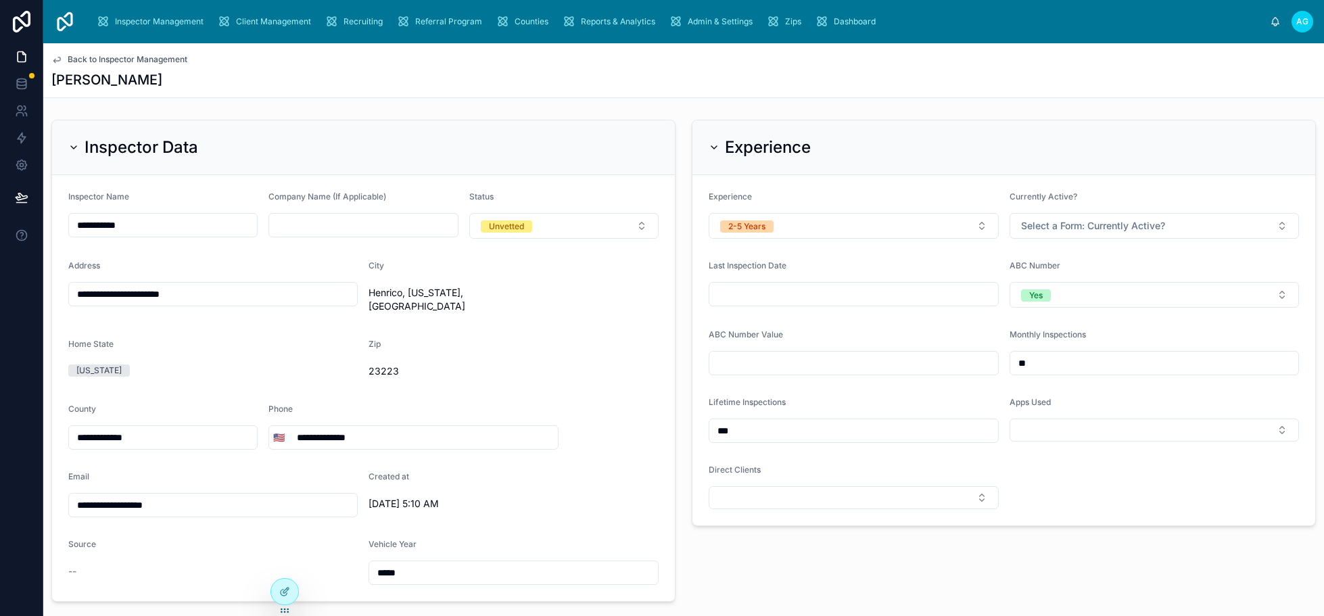
click at [56, 61] on icon at bounding box center [56, 59] width 7 height 5
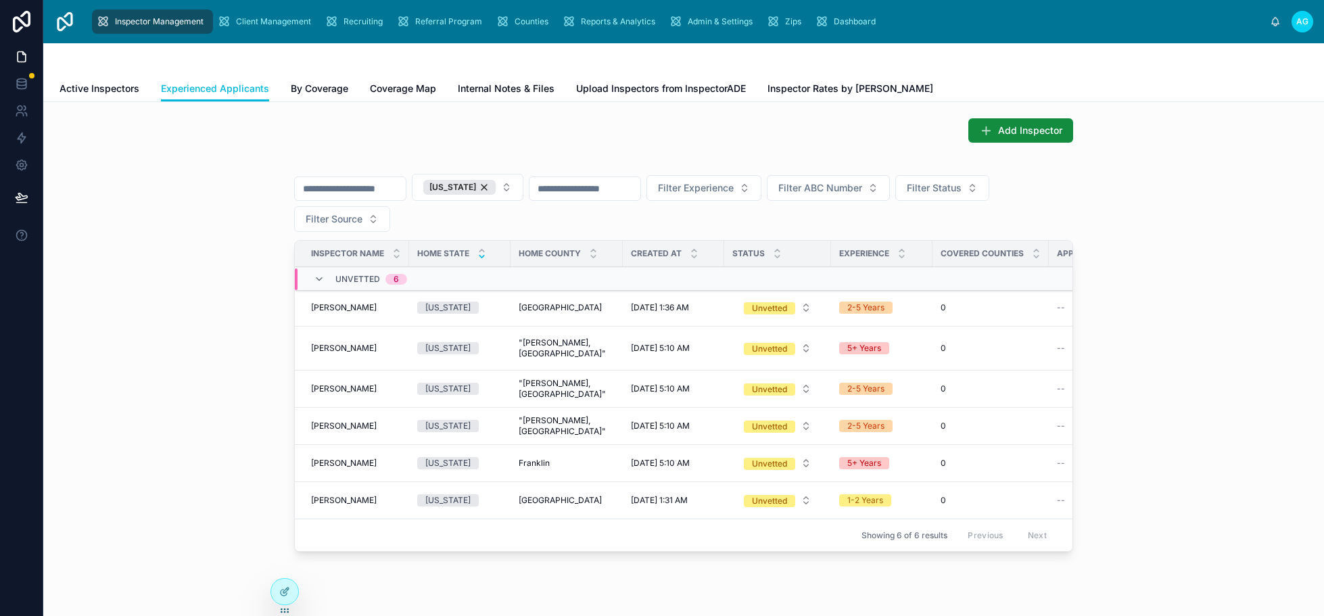
click at [496, 187] on div "[US_STATE]" at bounding box center [459, 187] width 72 height 15
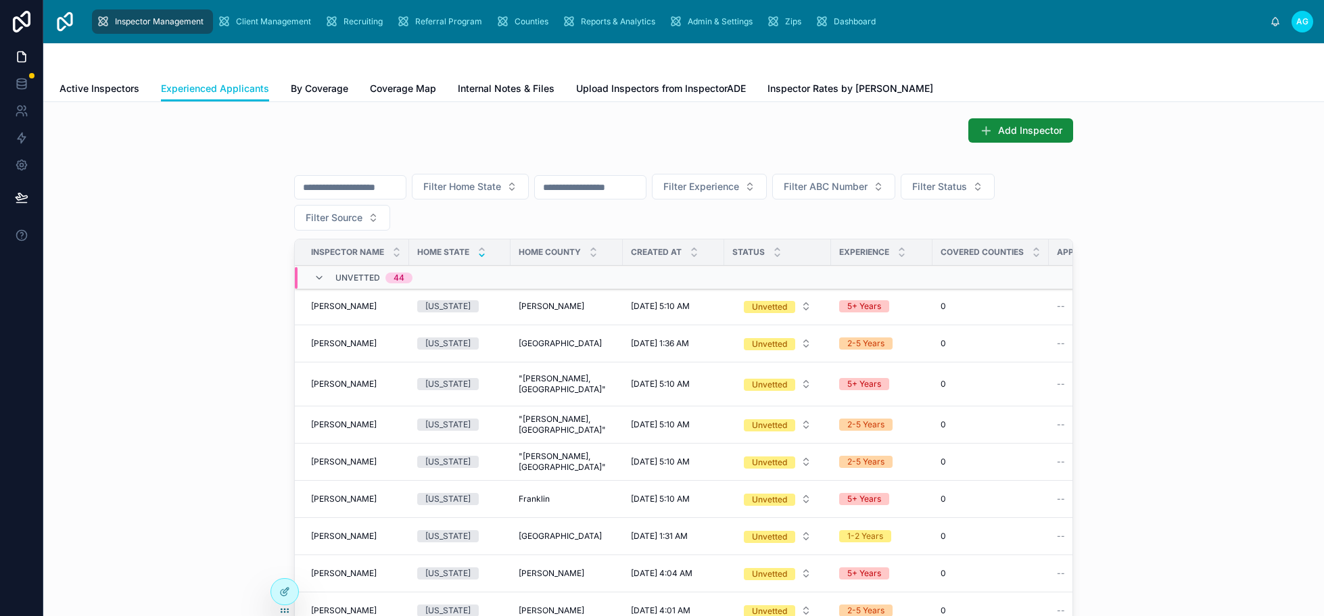
click at [498, 187] on span "Filter Home State" at bounding box center [462, 187] width 78 height 14
click at [457, 242] on div "West Virginia" at bounding box center [500, 242] width 188 height 22
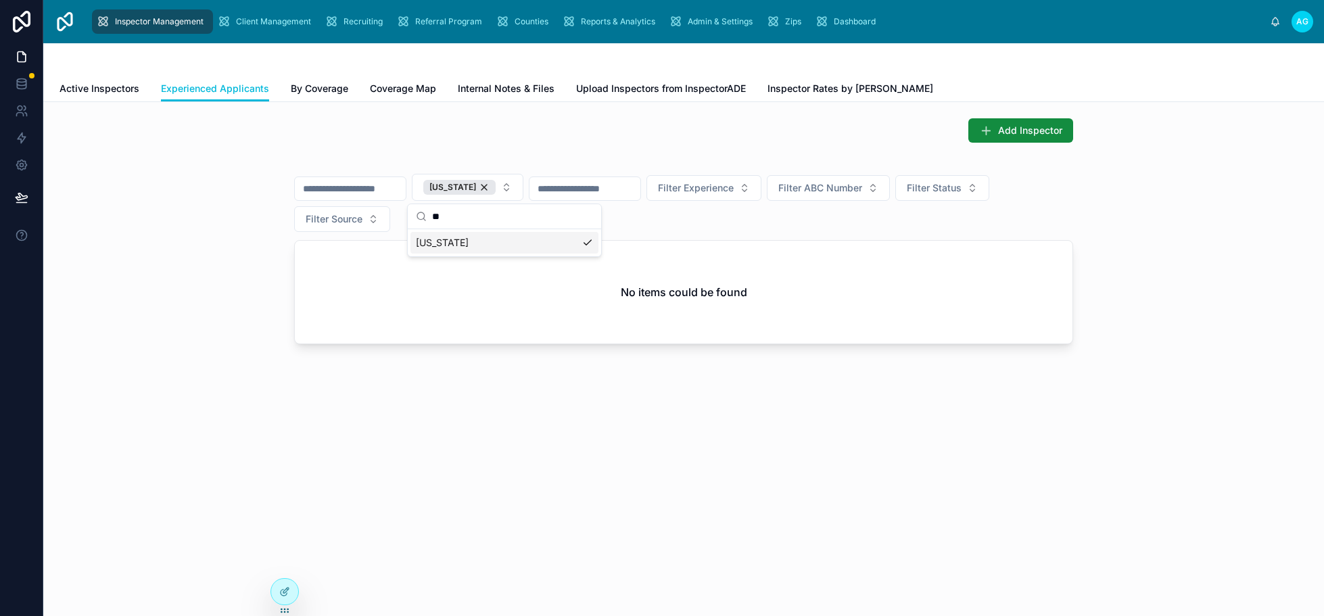
click at [496, 186] on div "West Virginia" at bounding box center [459, 187] width 72 height 15
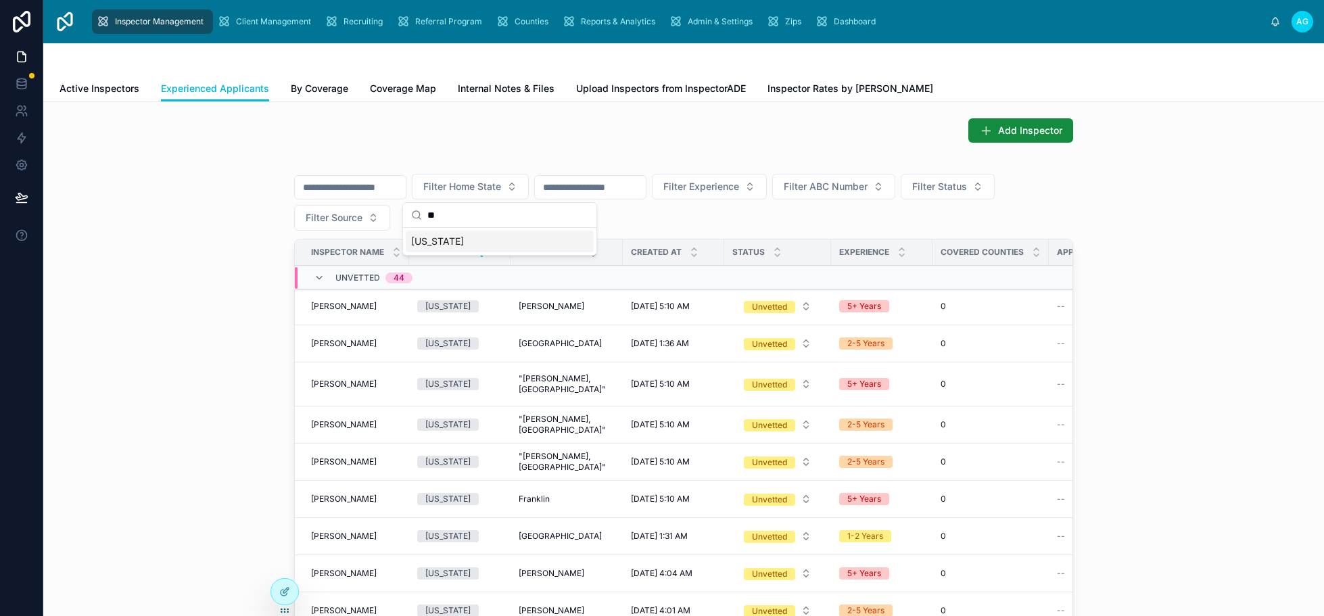
click at [462, 214] on input "**" at bounding box center [507, 215] width 161 height 24
type input "*"
type input "***"
click at [439, 241] on div "Kentucky" at bounding box center [500, 242] width 188 height 22
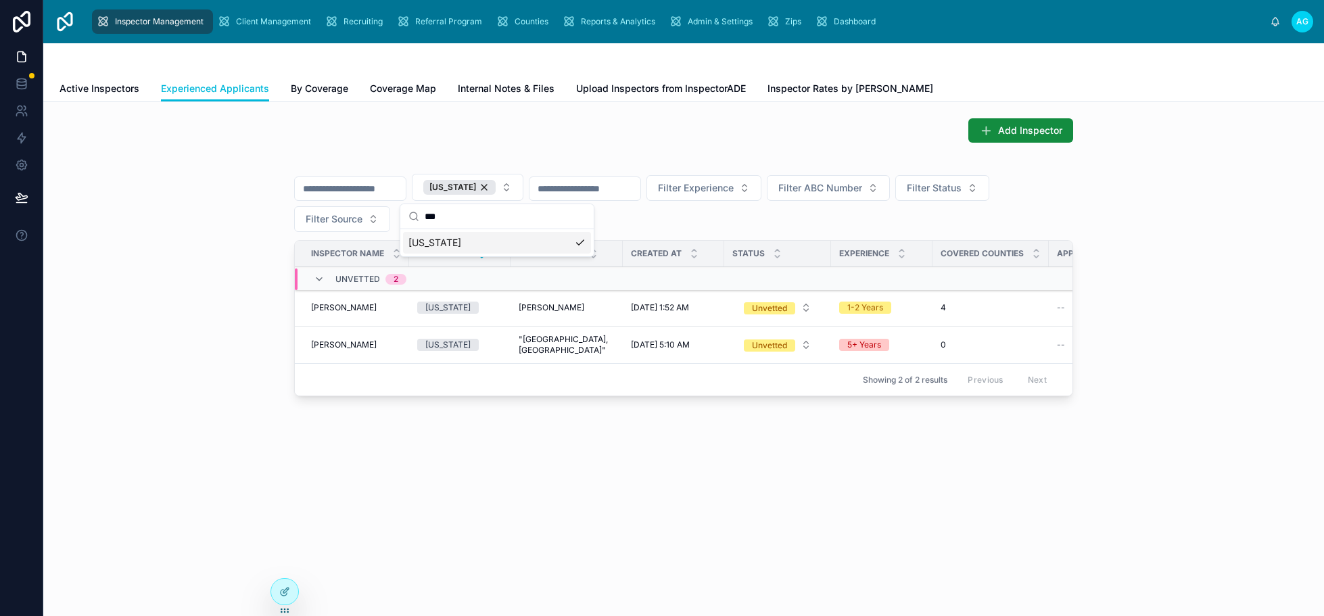
click at [442, 431] on div "Add Inspector Kentucky Filter Experience Filter ABC Number Filter Status Filter…" at bounding box center [683, 297] width 1281 height 391
click at [416, 453] on div "Add Inspector Kentucky Filter Experience Filter ABC Number Filter Status Filter…" at bounding box center [683, 297] width 1281 height 391
click at [361, 24] on span "Recruiting" at bounding box center [362, 21] width 39 height 11
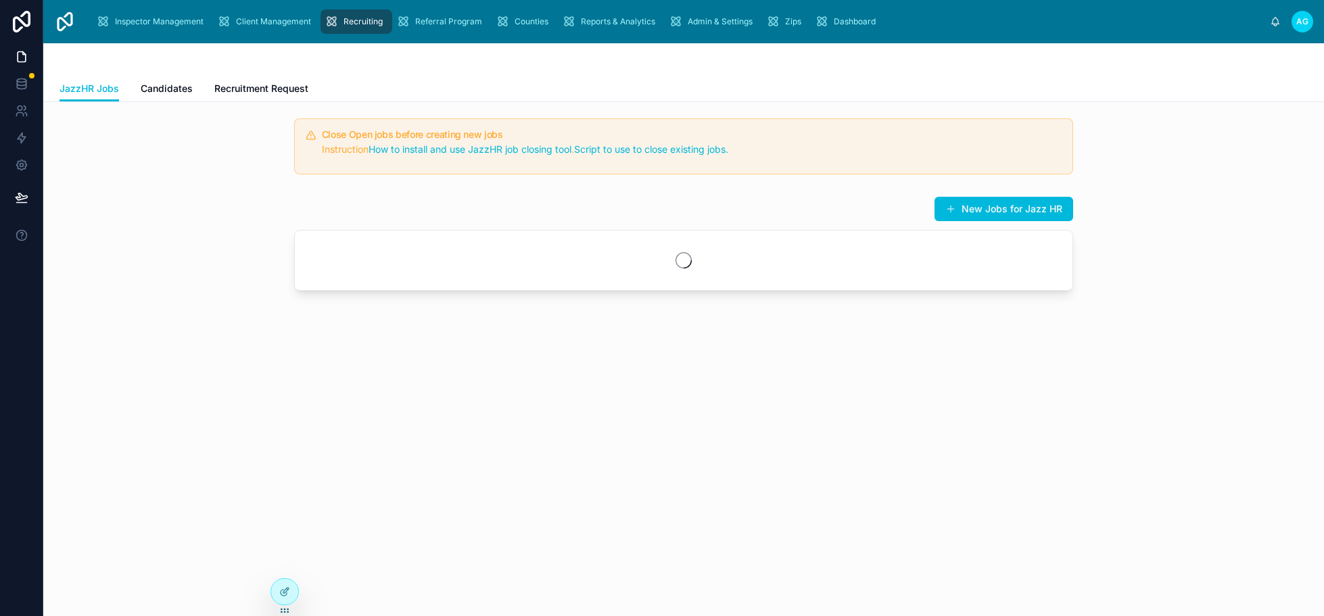
click at [157, 95] on link "Candidates" at bounding box center [167, 89] width 52 height 27
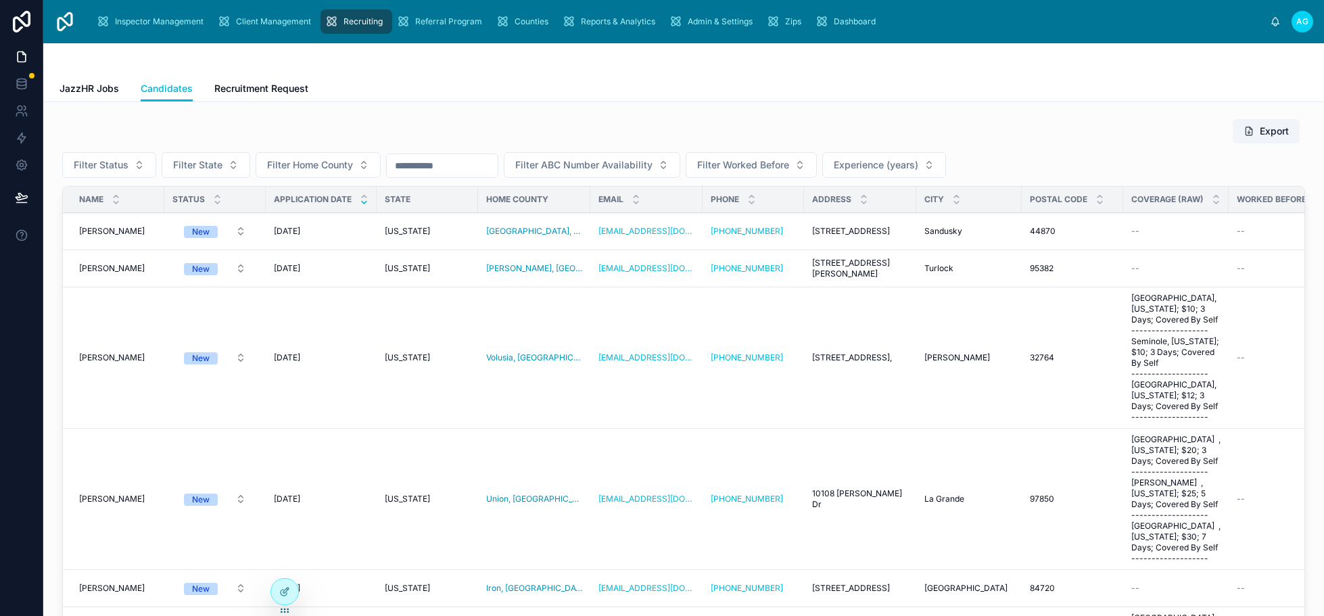
click at [226, 165] on button "Filter State" at bounding box center [206, 165] width 89 height 26
type input "****"
click at [158, 215] on span "Tennessee" at bounding box center [142, 220] width 53 height 14
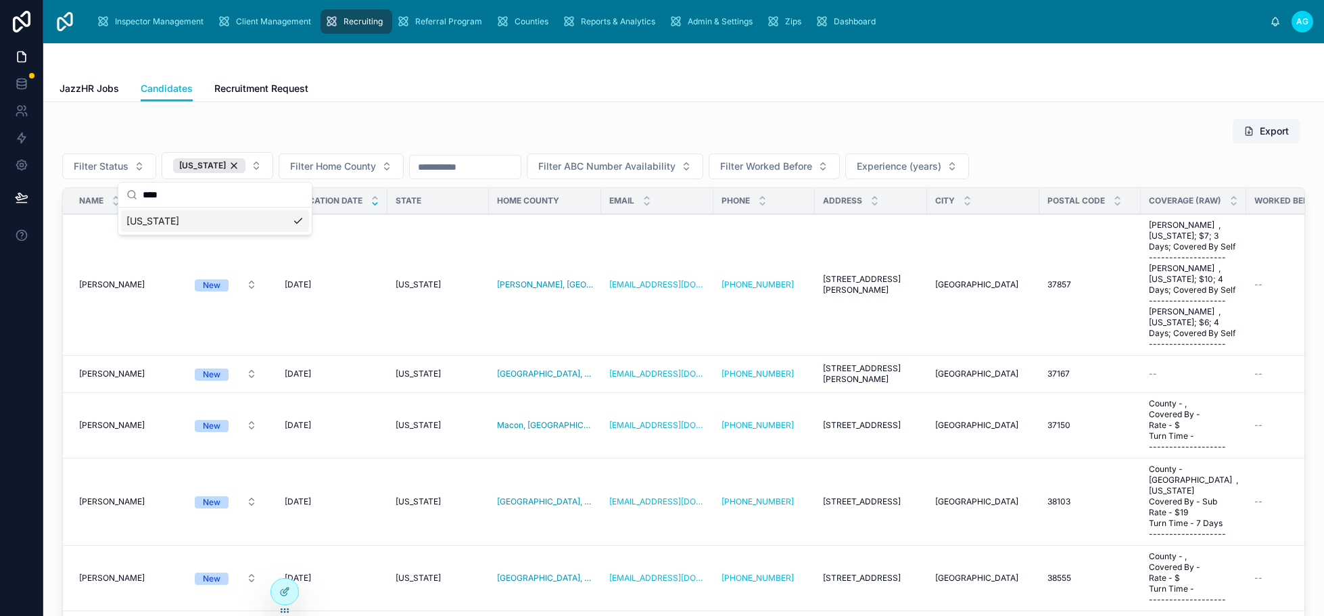
click at [107, 281] on span "Laura Ringley" at bounding box center [112, 284] width 66 height 11
